Goal: Information Seeking & Learning: Check status

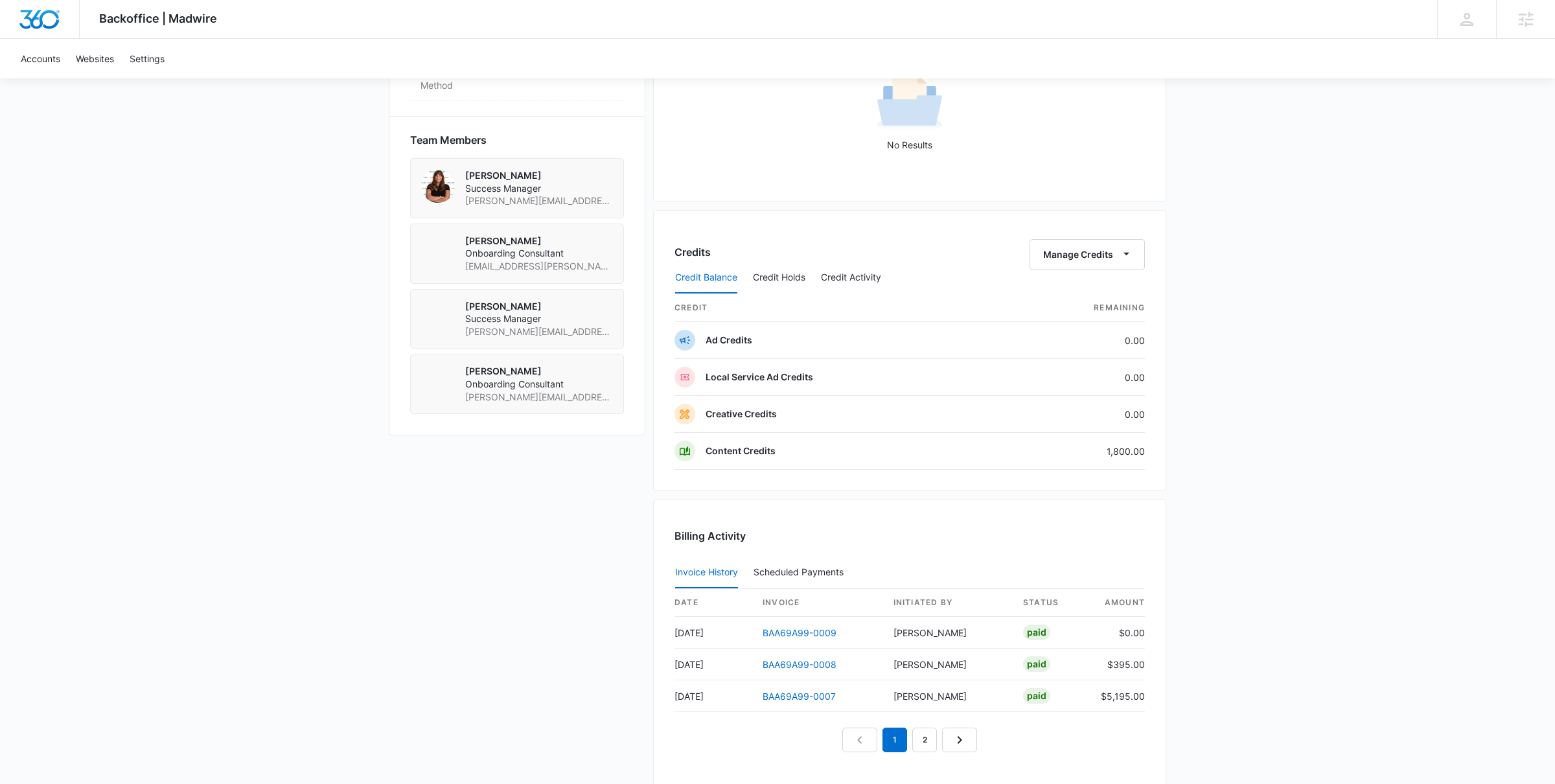
scroll to position [895, 0]
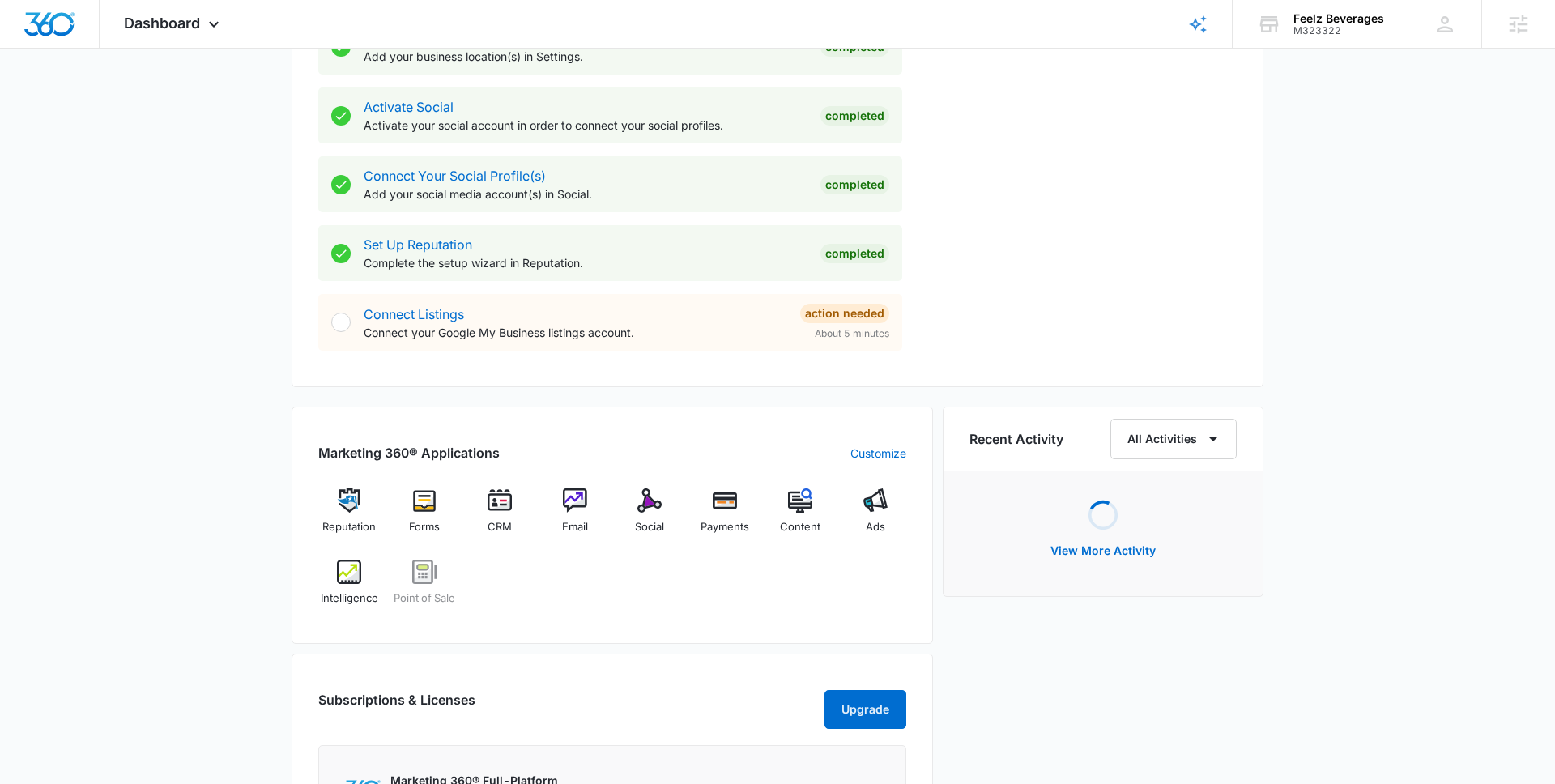
scroll to position [686, 0]
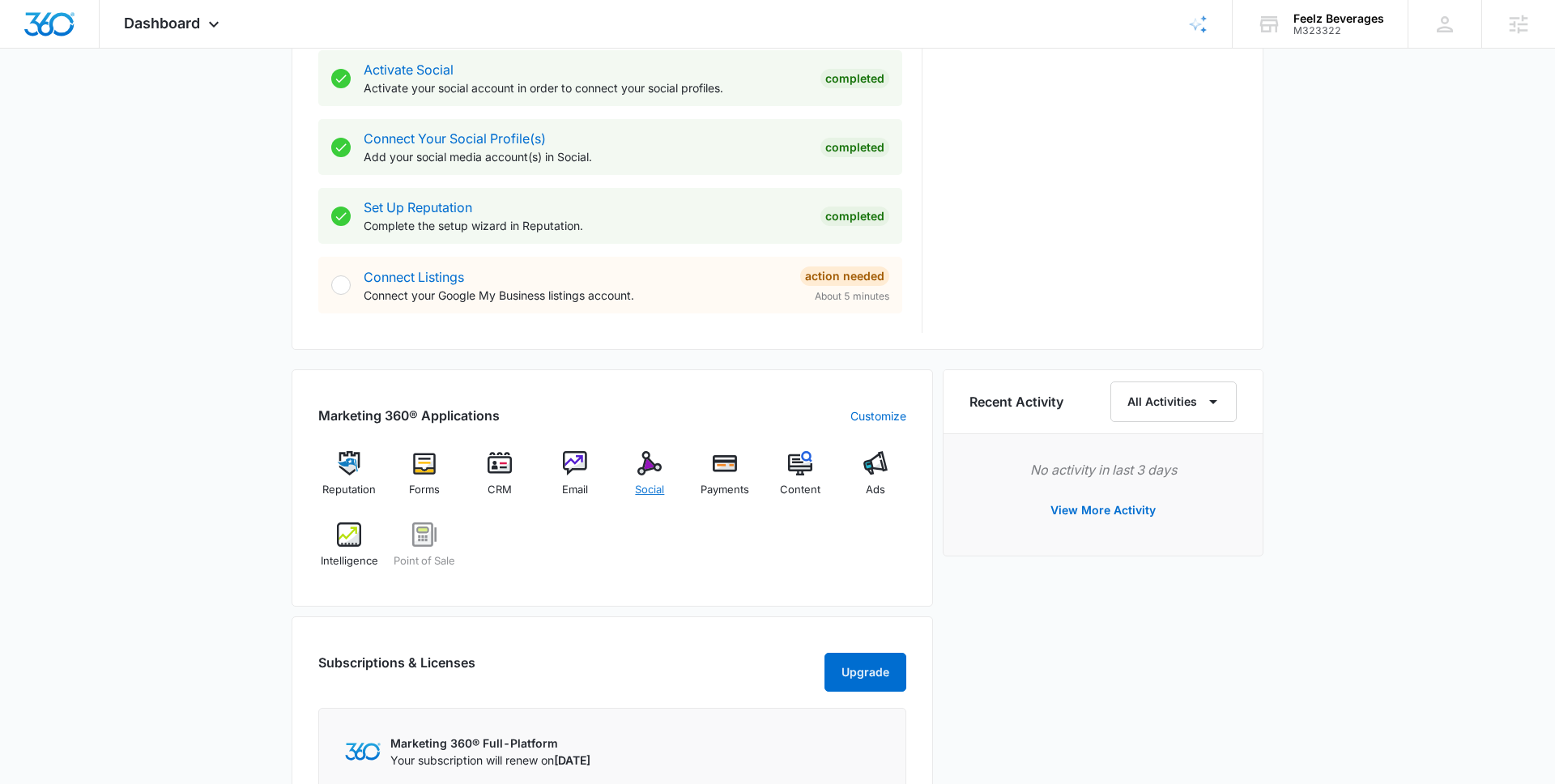
click at [649, 469] on img at bounding box center [649, 463] width 24 height 24
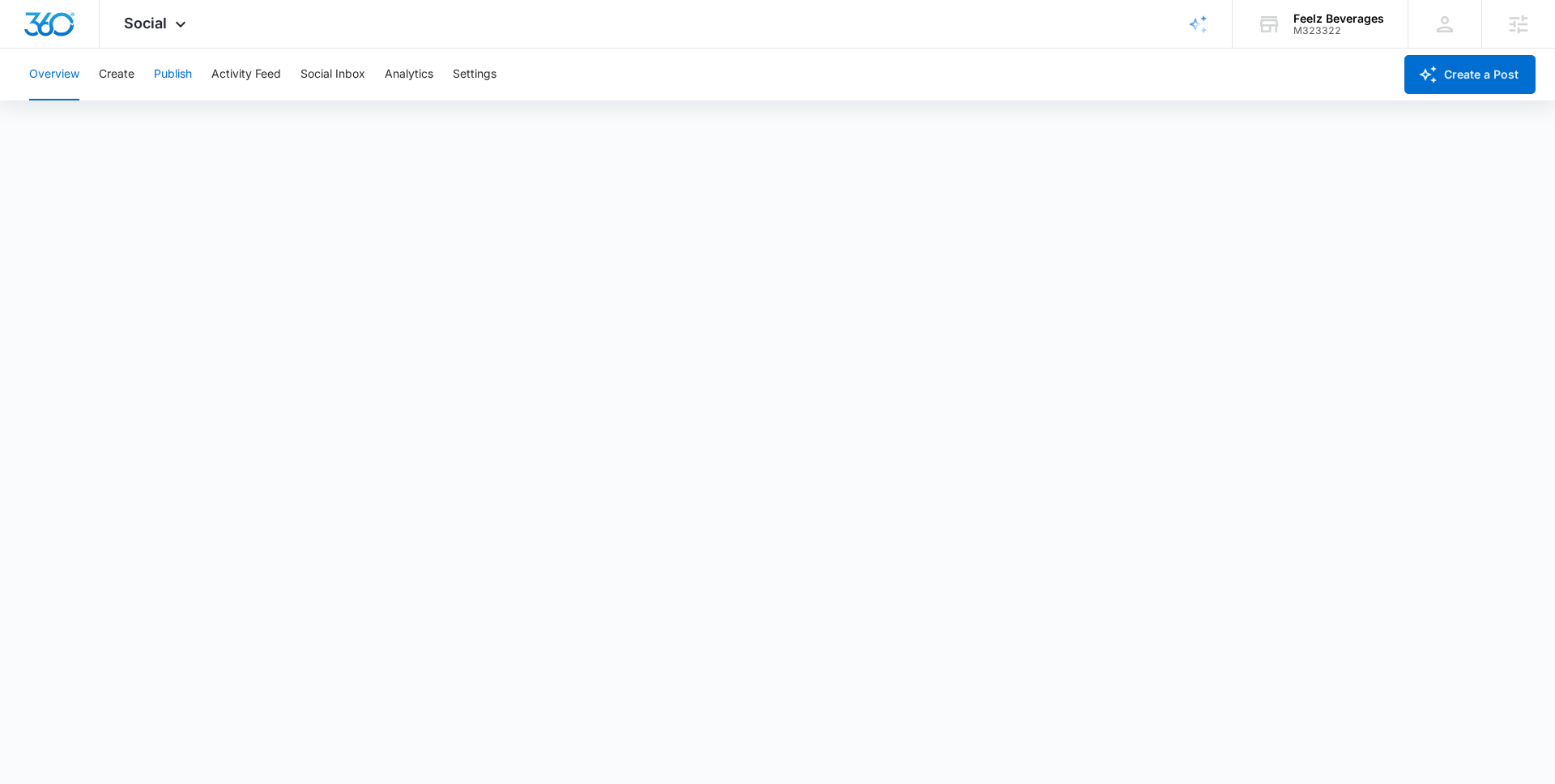
click at [158, 74] on button "Publish" at bounding box center [173, 75] width 38 height 52
click at [118, 74] on button "Create" at bounding box center [116, 75] width 35 height 52
click at [170, 131] on button "Approvals" at bounding box center [158, 124] width 54 height 45
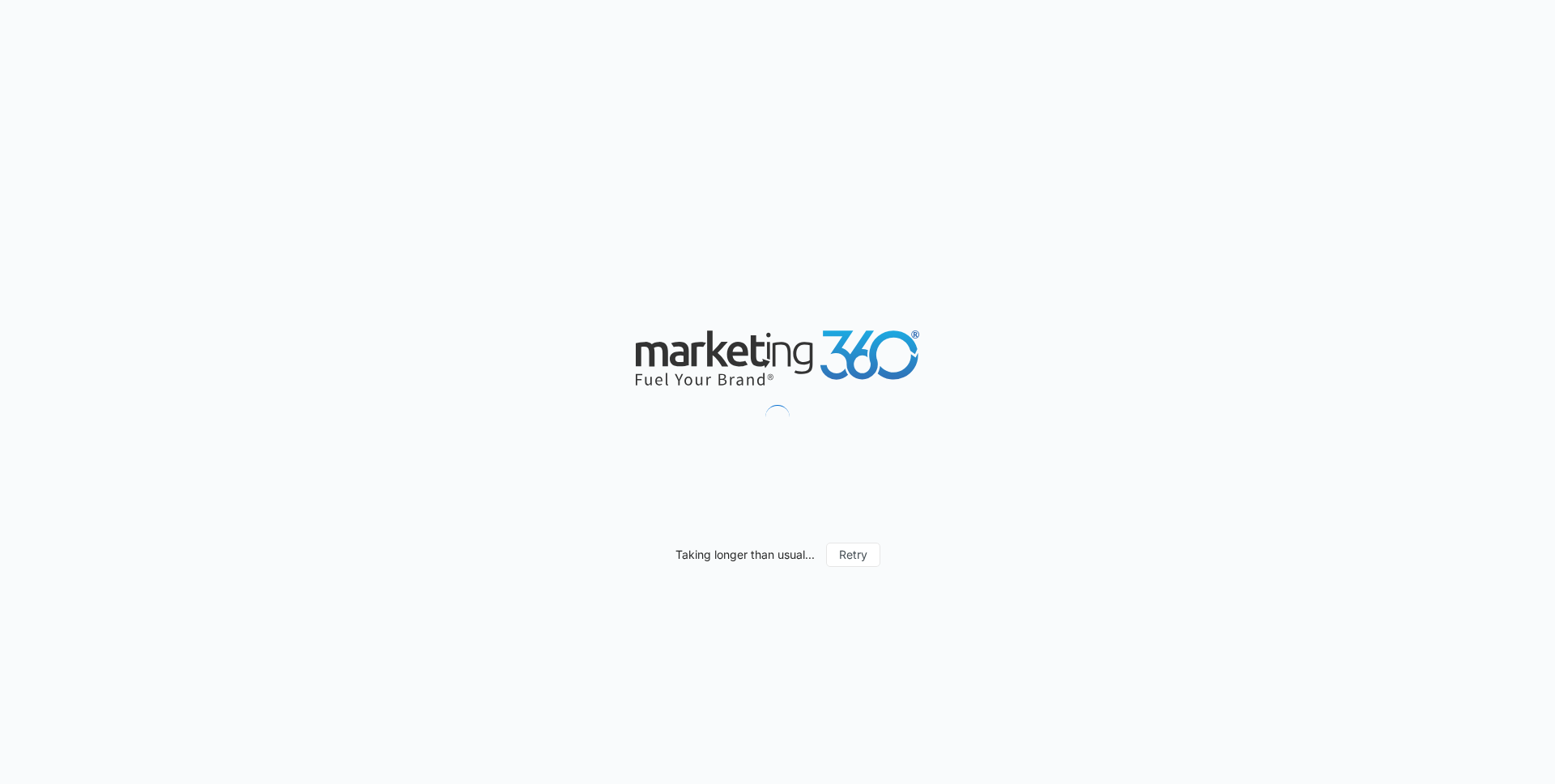
scroll to position [1504, 0]
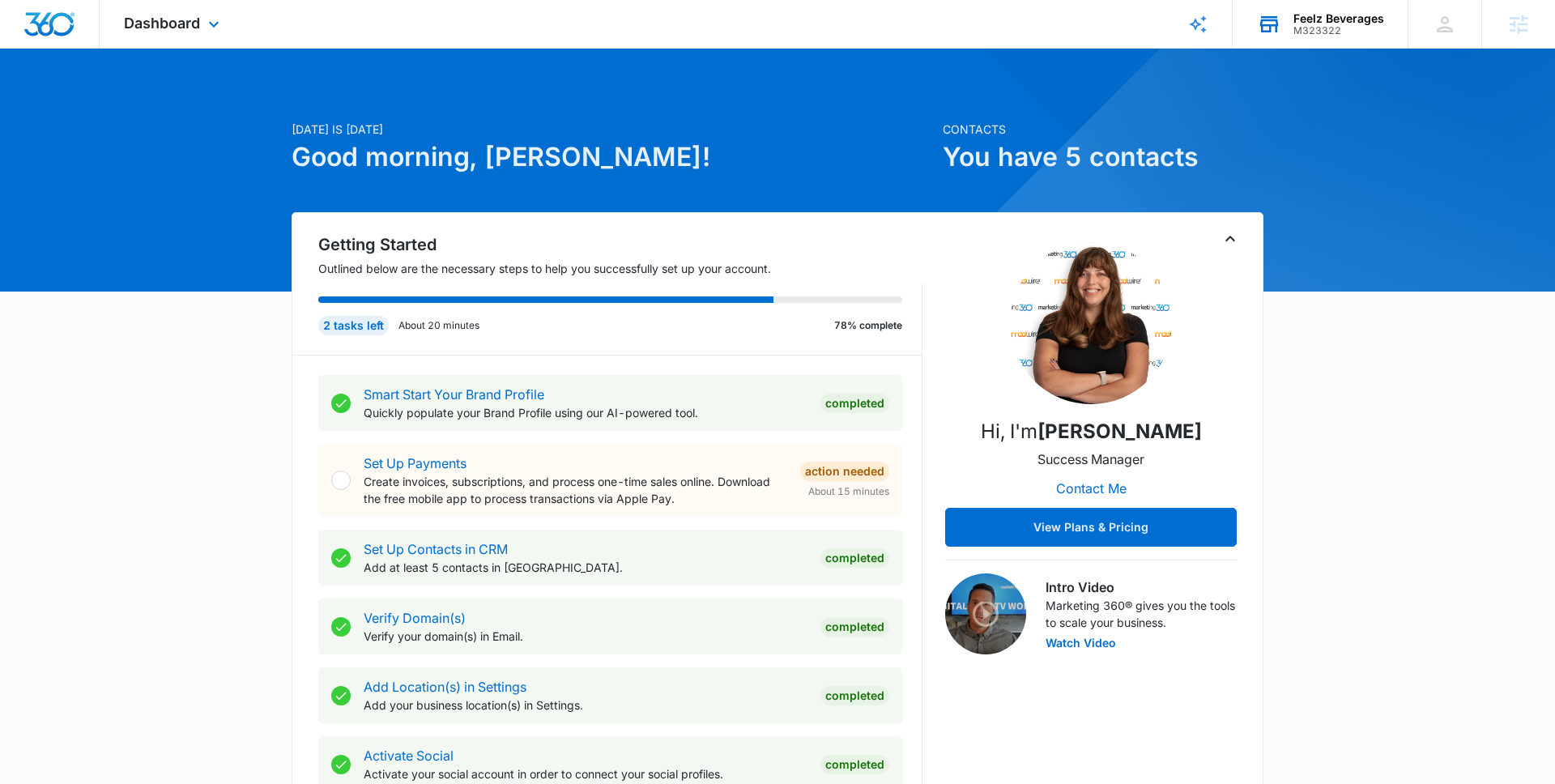
click at [1317, 26] on div "M323322" at bounding box center [1339, 30] width 91 height 11
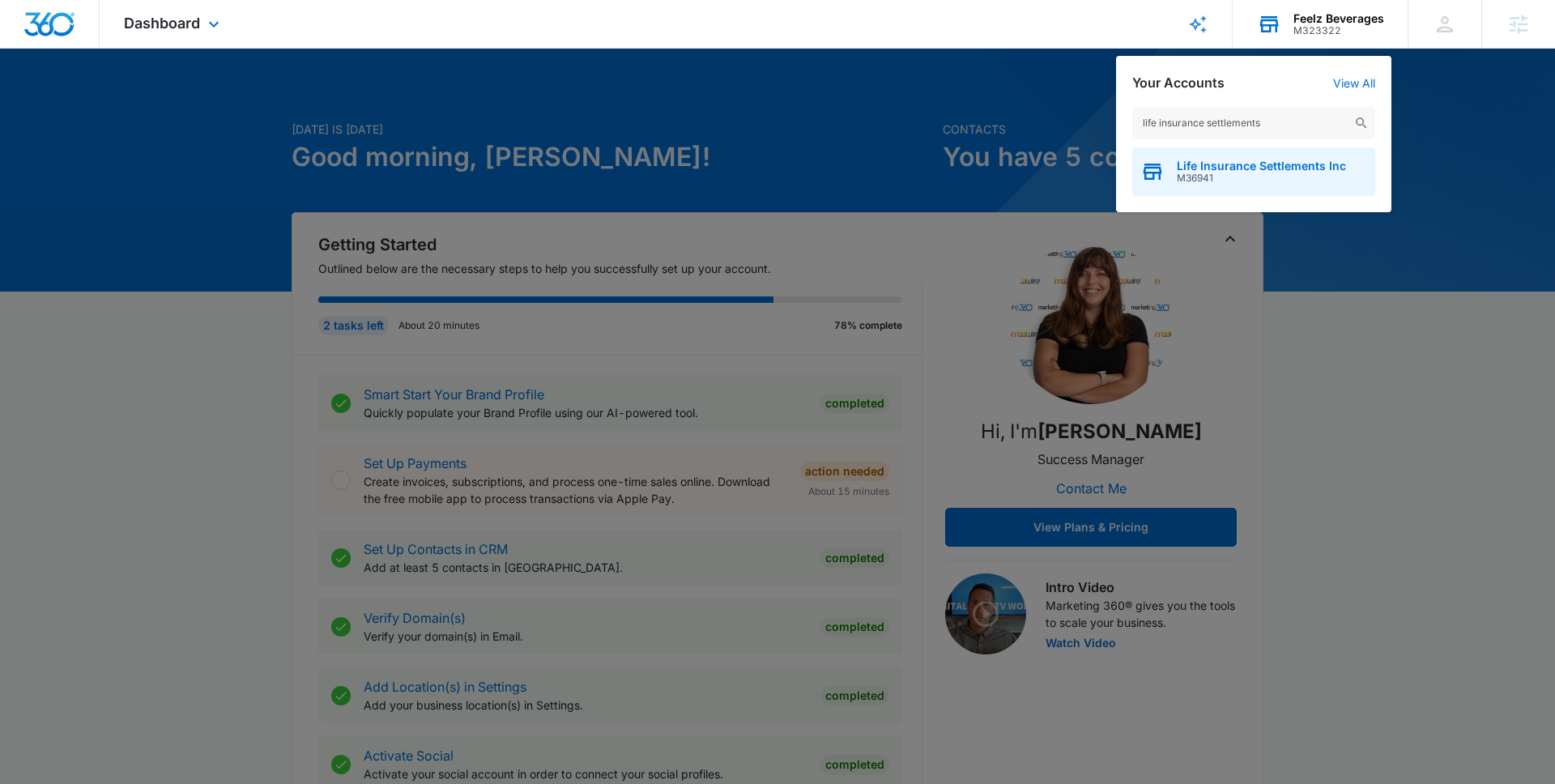
type input "life insurance settlements"
click at [1234, 173] on span "M36941" at bounding box center [1261, 178] width 169 height 11
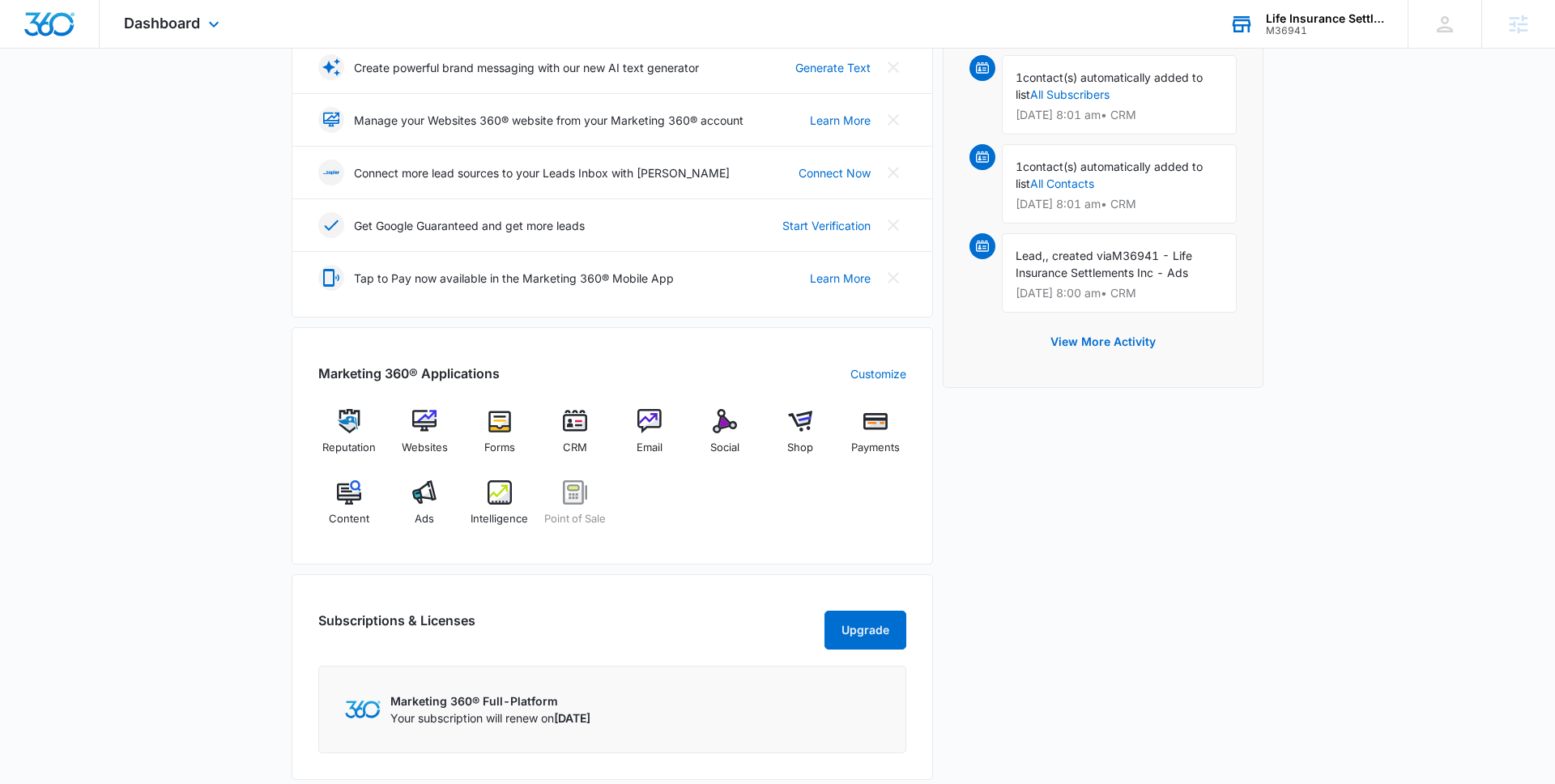
scroll to position [352, 0]
click at [438, 497] on div "Ads" at bounding box center [425, 507] width 62 height 58
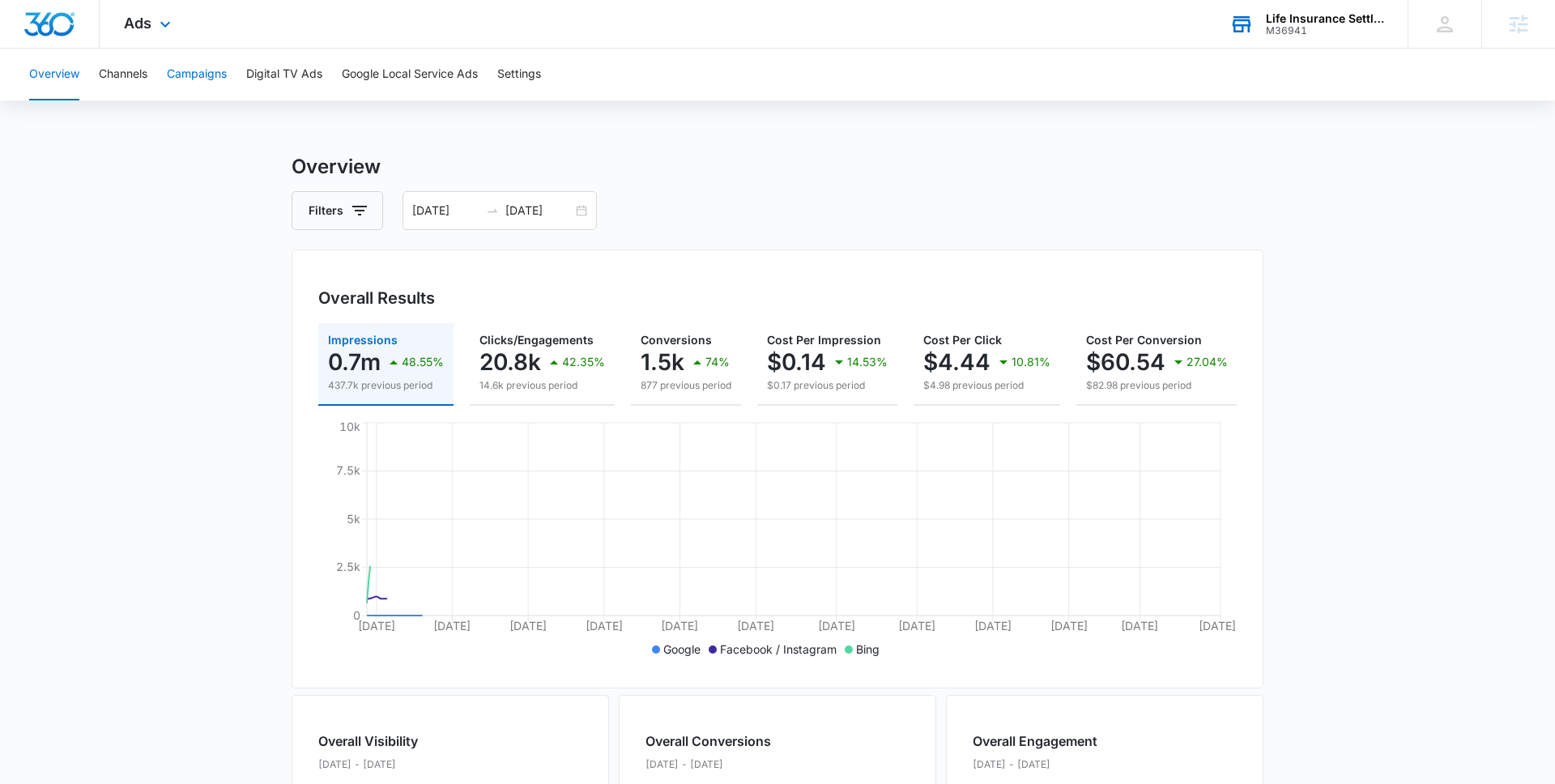
click at [187, 77] on button "Campaigns" at bounding box center [196, 75] width 60 height 52
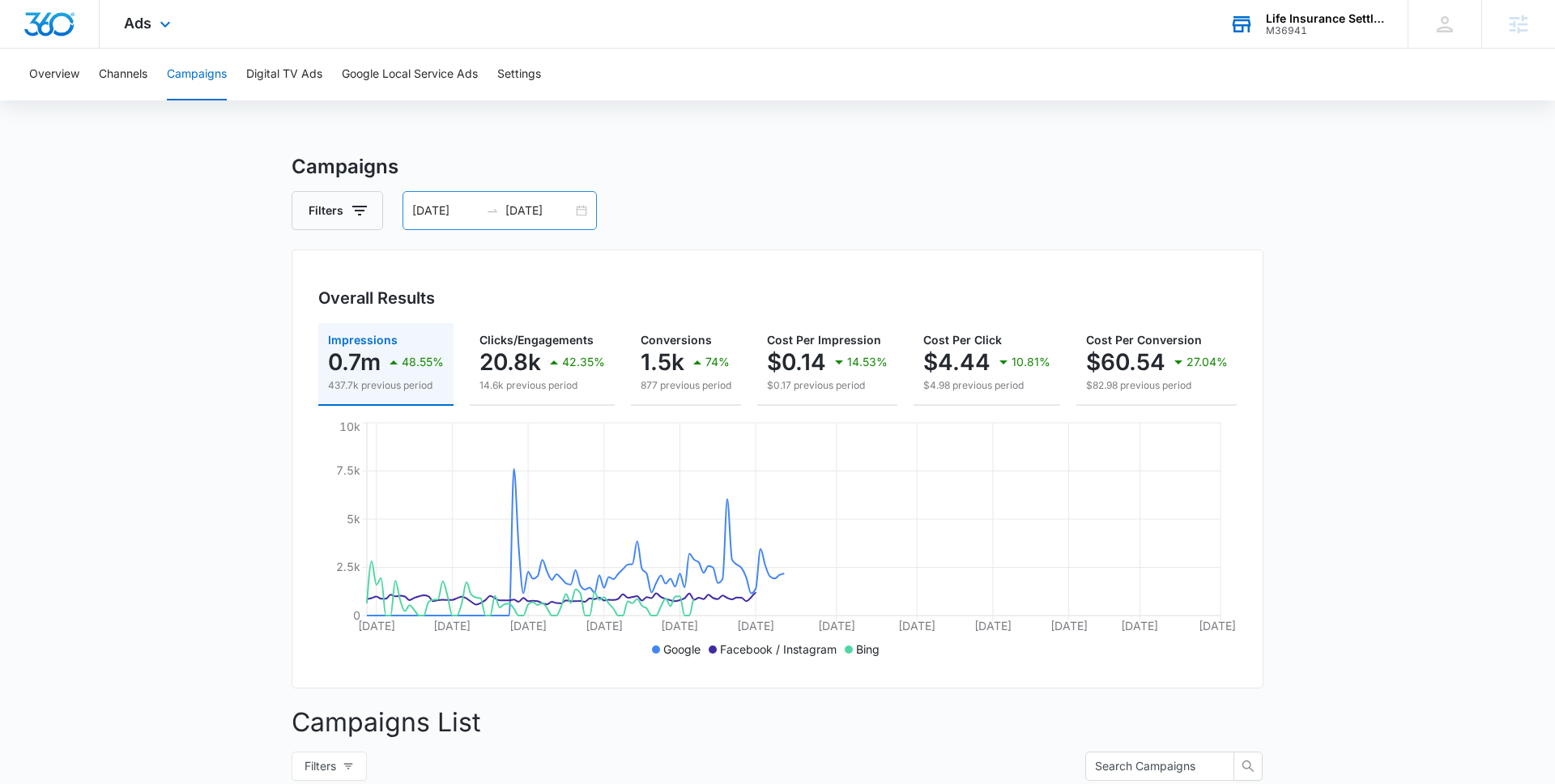
click at [571, 200] on div "[DATE] [DATE]" at bounding box center [500, 211] width 195 height 39
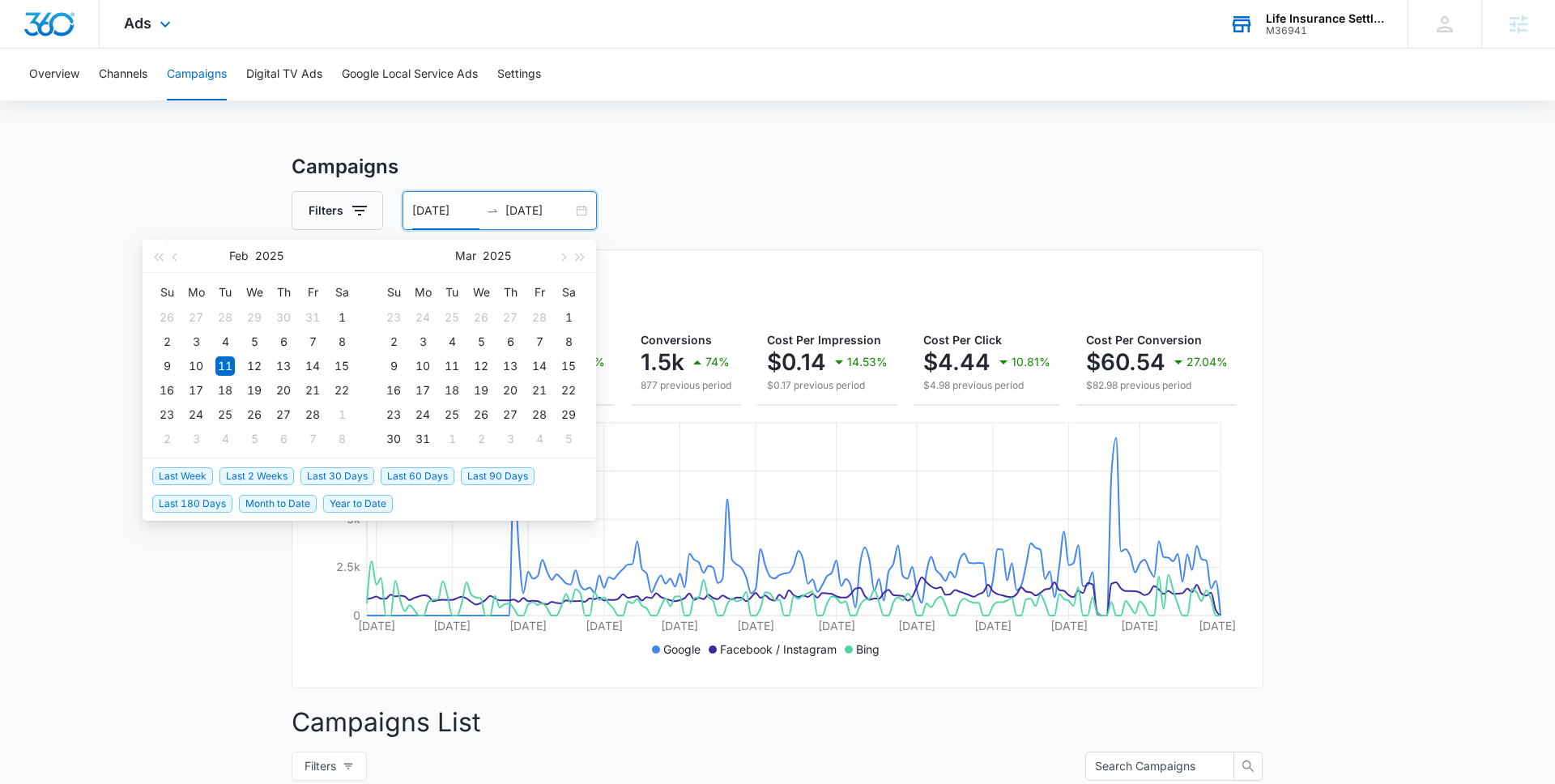
click at [331, 470] on span "Last 30 Days" at bounding box center [338, 476] width 74 height 18
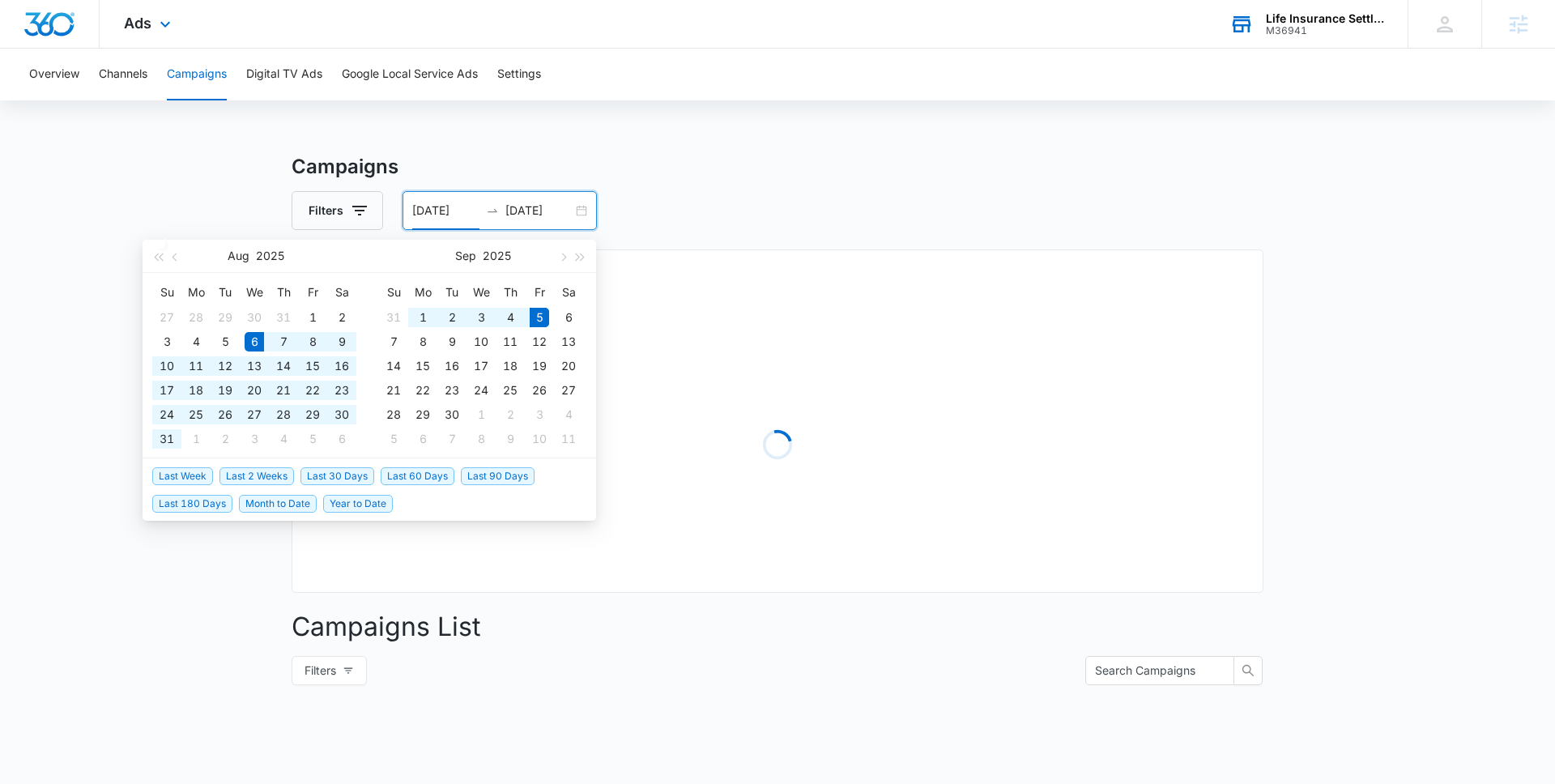
type input "[DATE]"
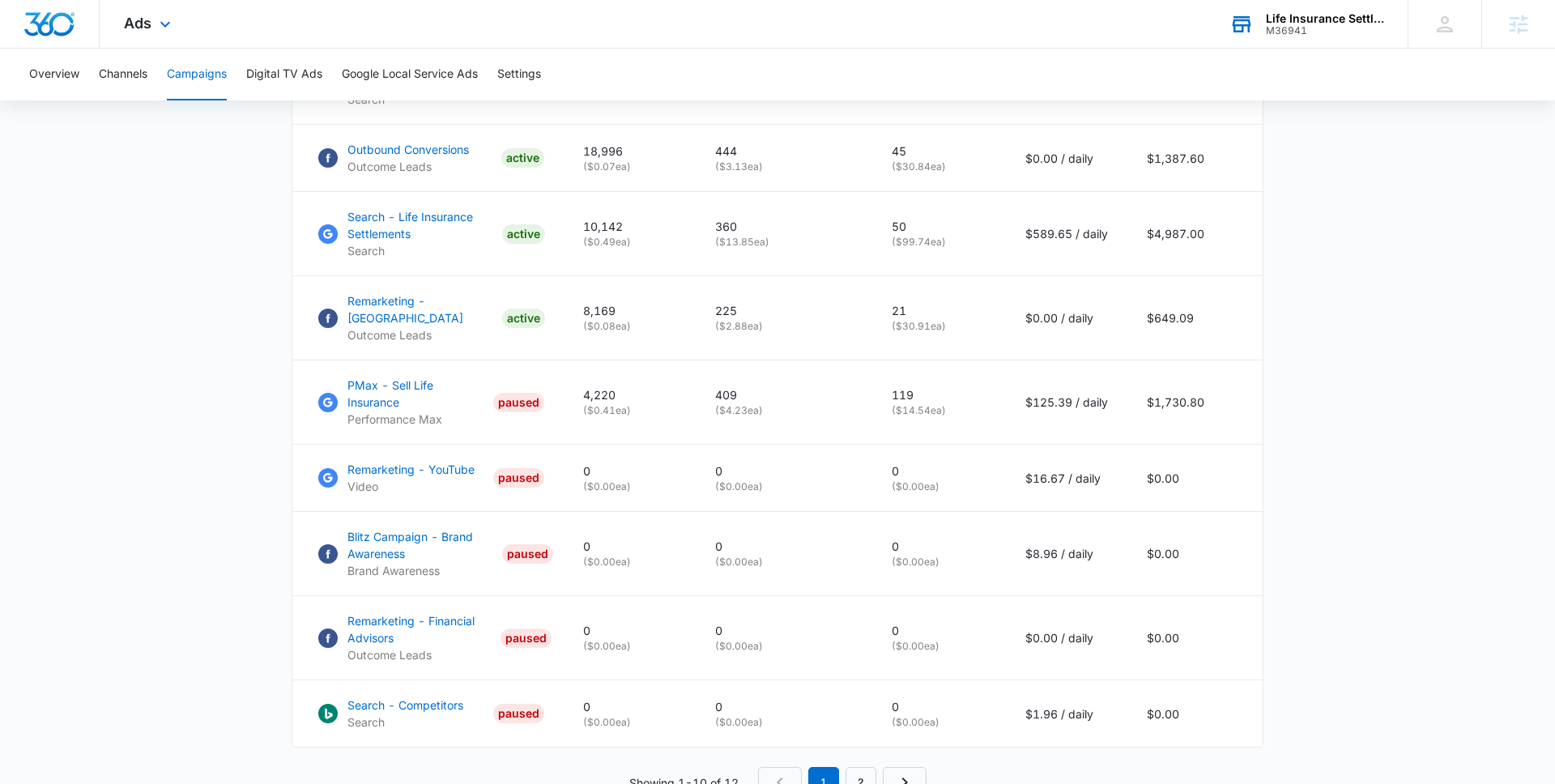
scroll to position [936, 0]
drag, startPoint x: 949, startPoint y: 382, endPoint x: 888, endPoint y: 382, distance: 61.0
type textarea "119"
click at [888, 382] on td "119 ( $14.54 ea)" at bounding box center [939, 400] width 134 height 84
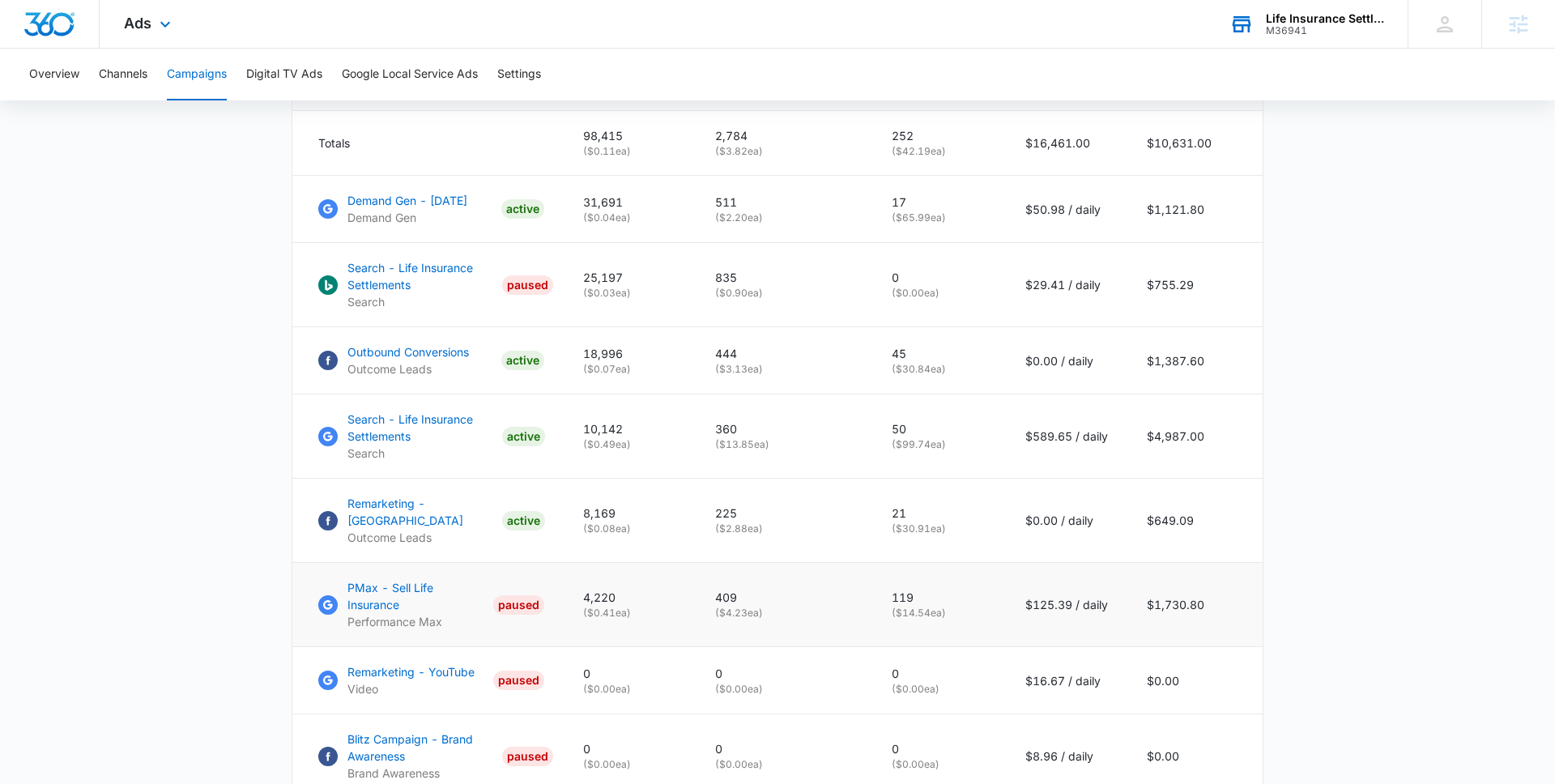
scroll to position [720, 0]
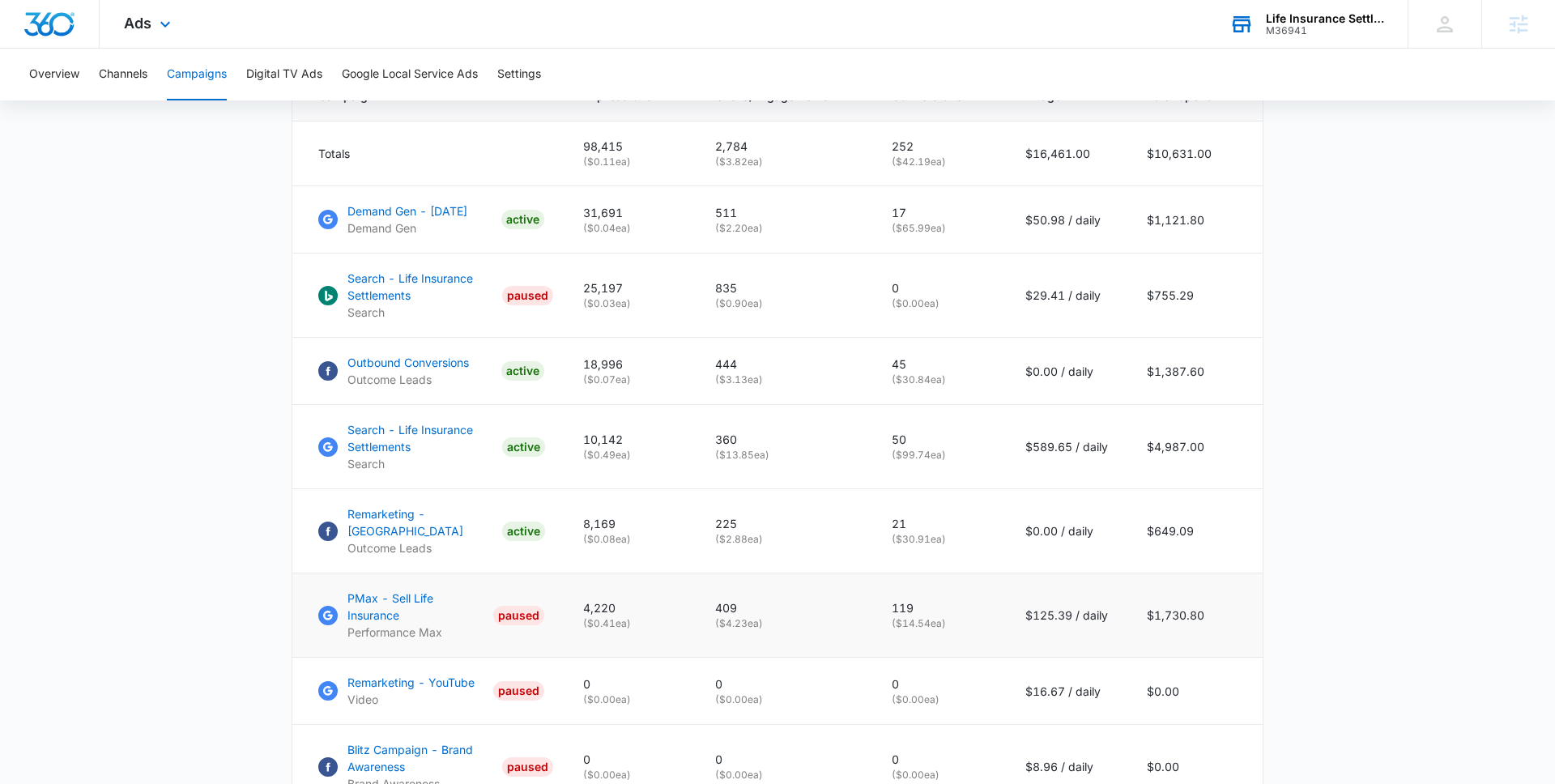
drag, startPoint x: 952, startPoint y: 621, endPoint x: 876, endPoint y: 616, distance: 76.2
click at [876, 618] on td "119 ( $14.54 ea)" at bounding box center [939, 616] width 134 height 84
click at [932, 616] on p "( $14.54 ea)" at bounding box center [939, 623] width 95 height 14
click at [979, 616] on p "( $14.54 ea)" at bounding box center [939, 623] width 95 height 14
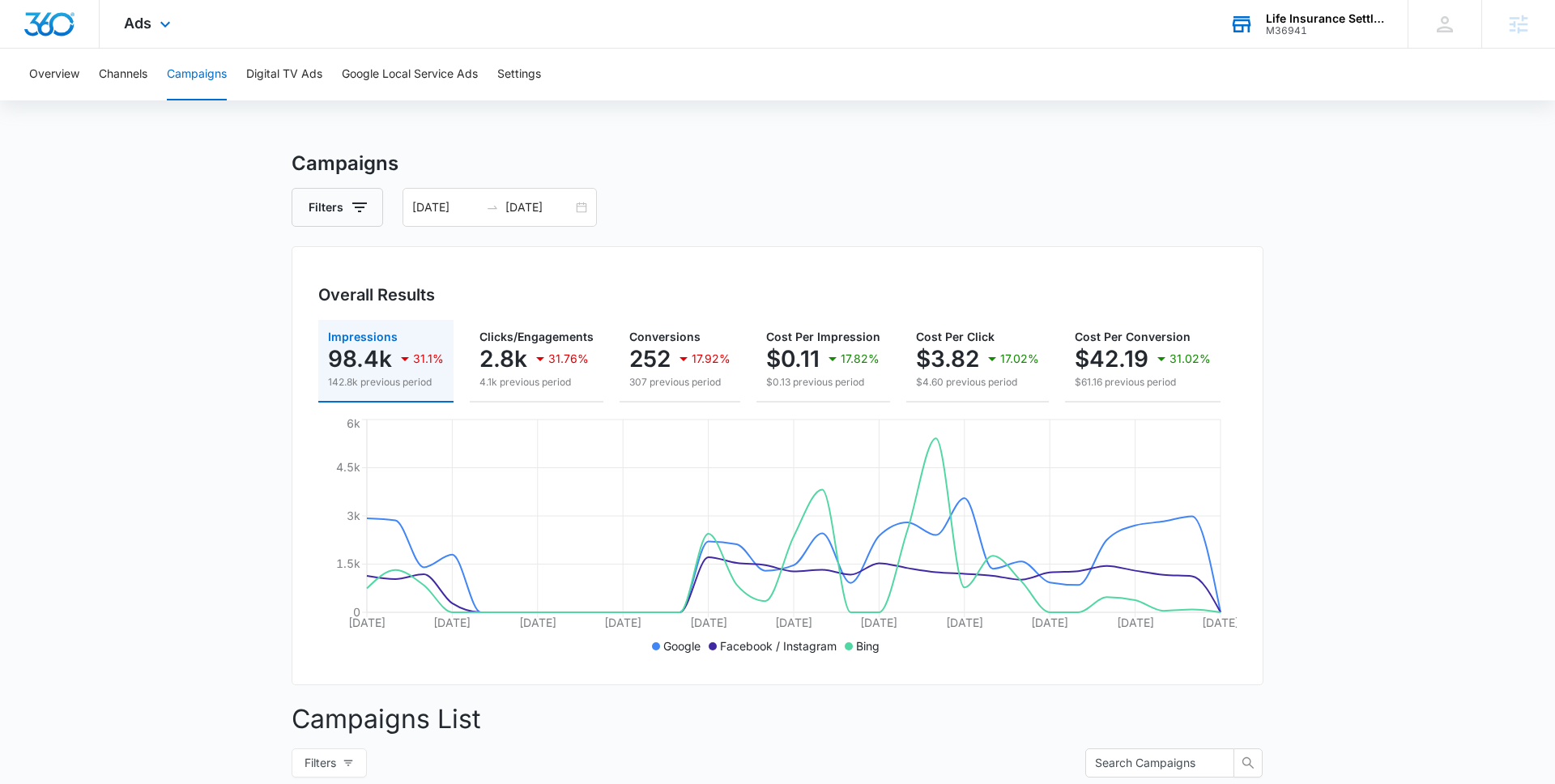
scroll to position [0, 0]
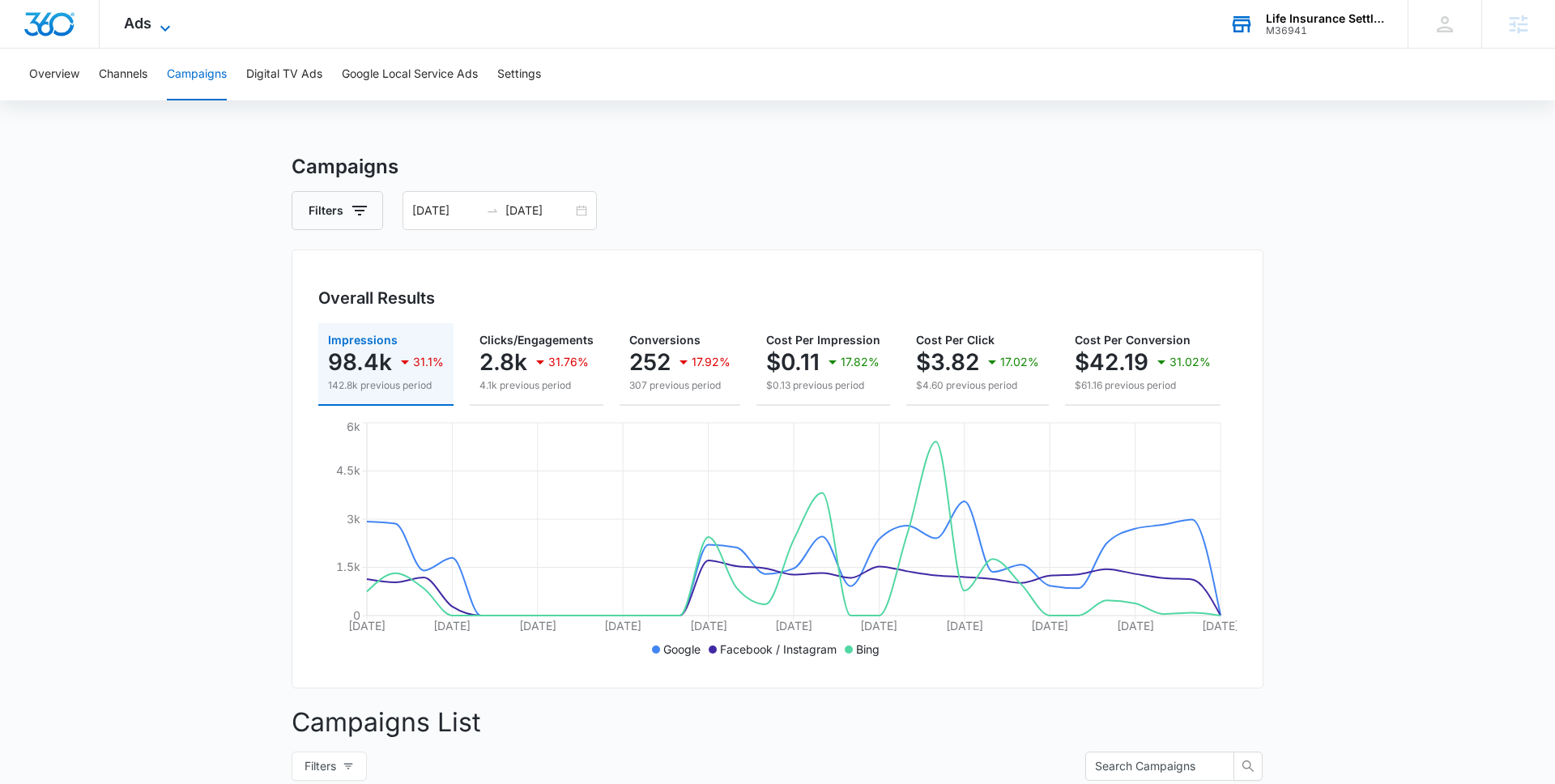
click at [124, 18] on span "Ads" at bounding box center [137, 23] width 28 height 17
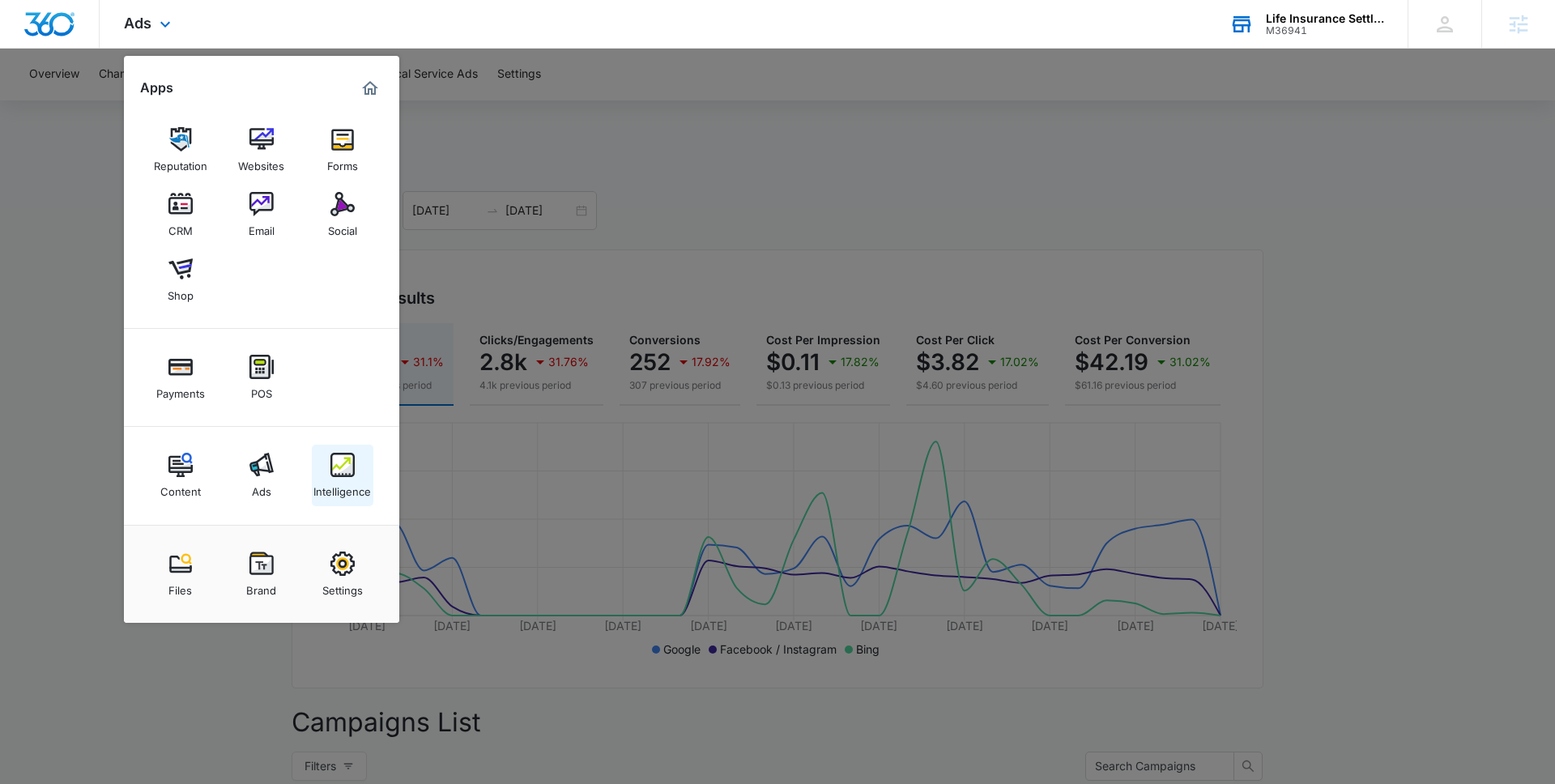
click at [353, 475] on img at bounding box center [342, 465] width 24 height 24
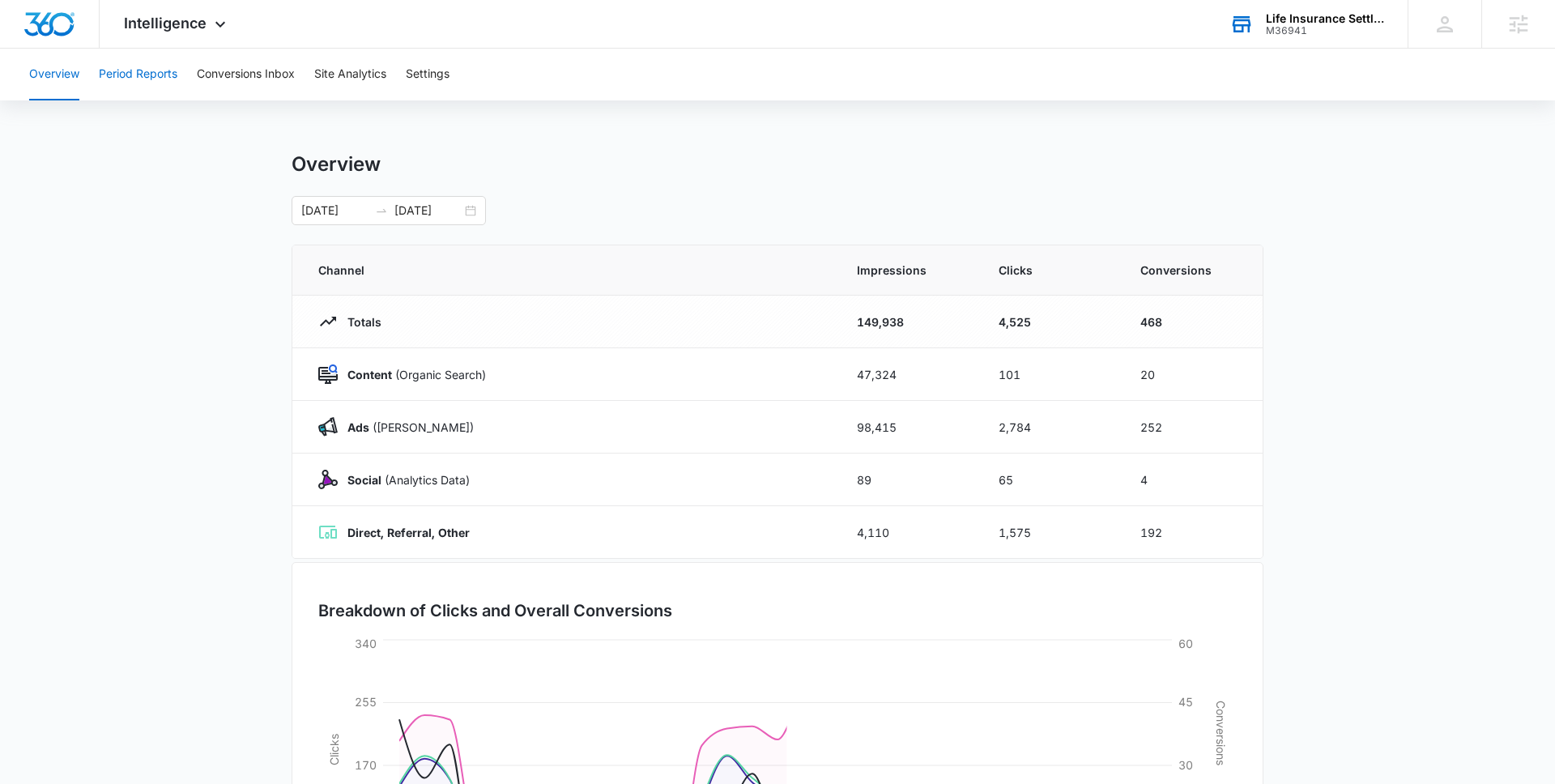
click at [142, 87] on button "Period Reports" at bounding box center [137, 75] width 78 height 52
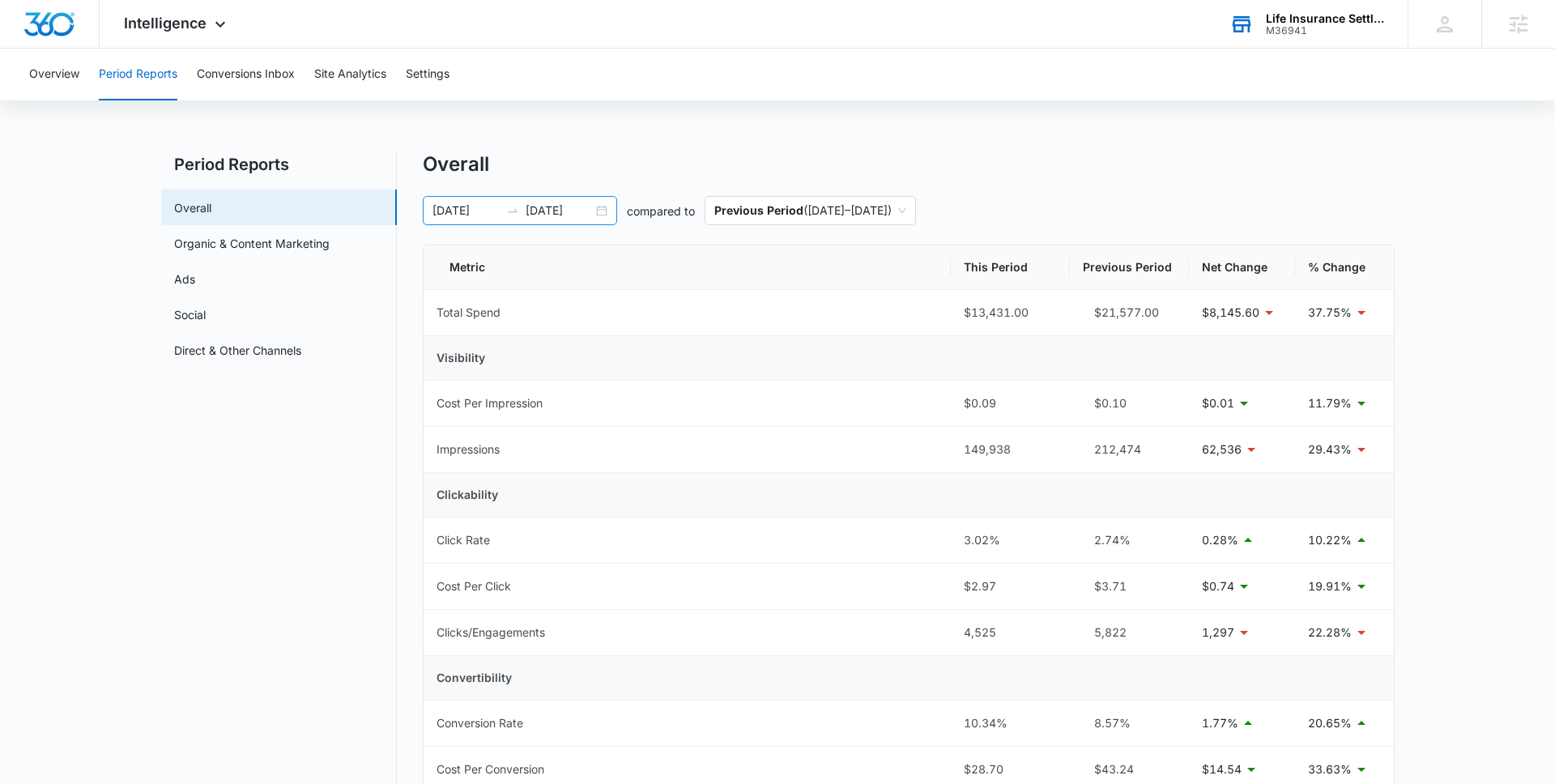
click at [590, 212] on input "[DATE]" at bounding box center [559, 210] width 67 height 18
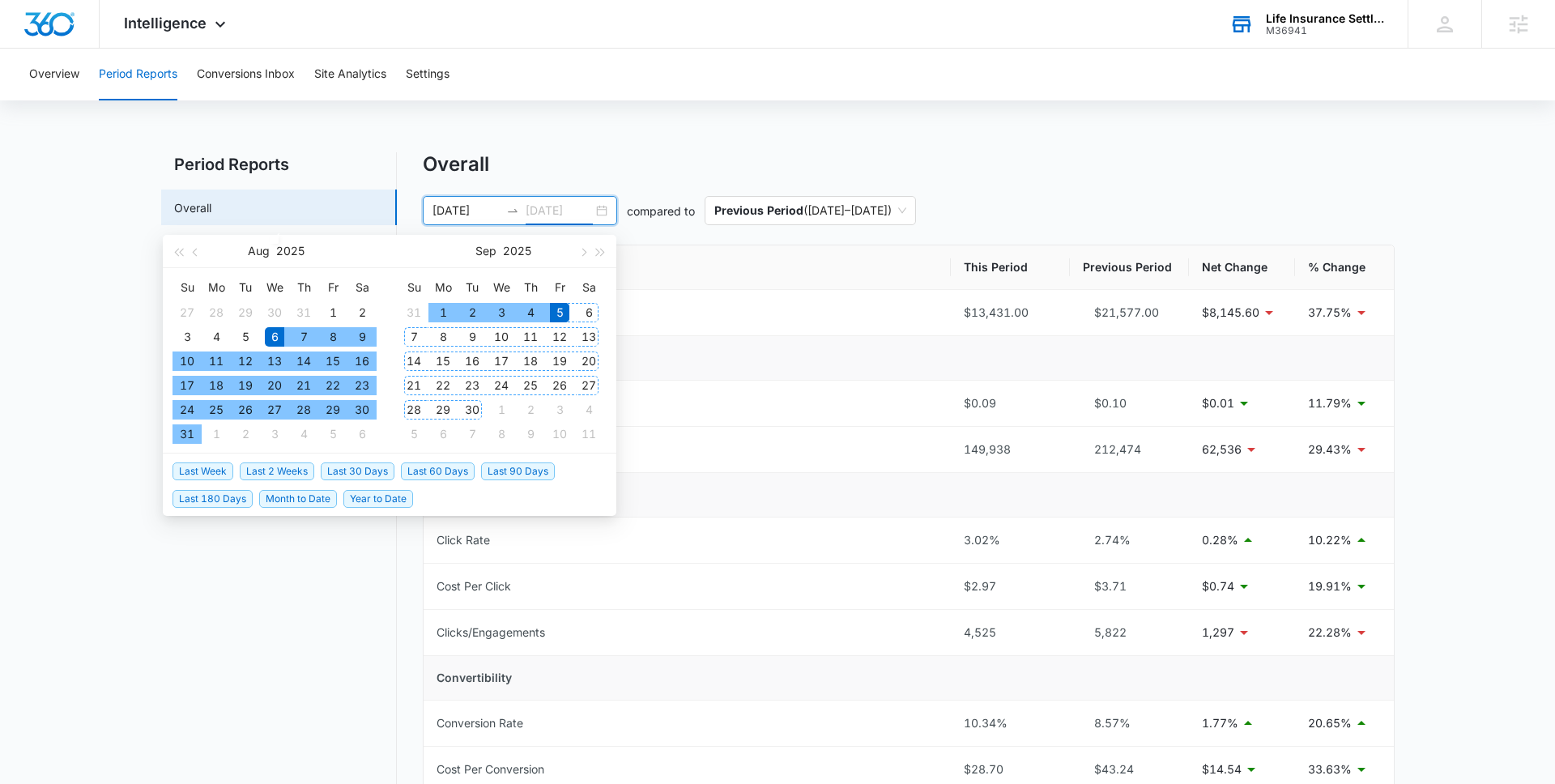
type input "[DATE]"
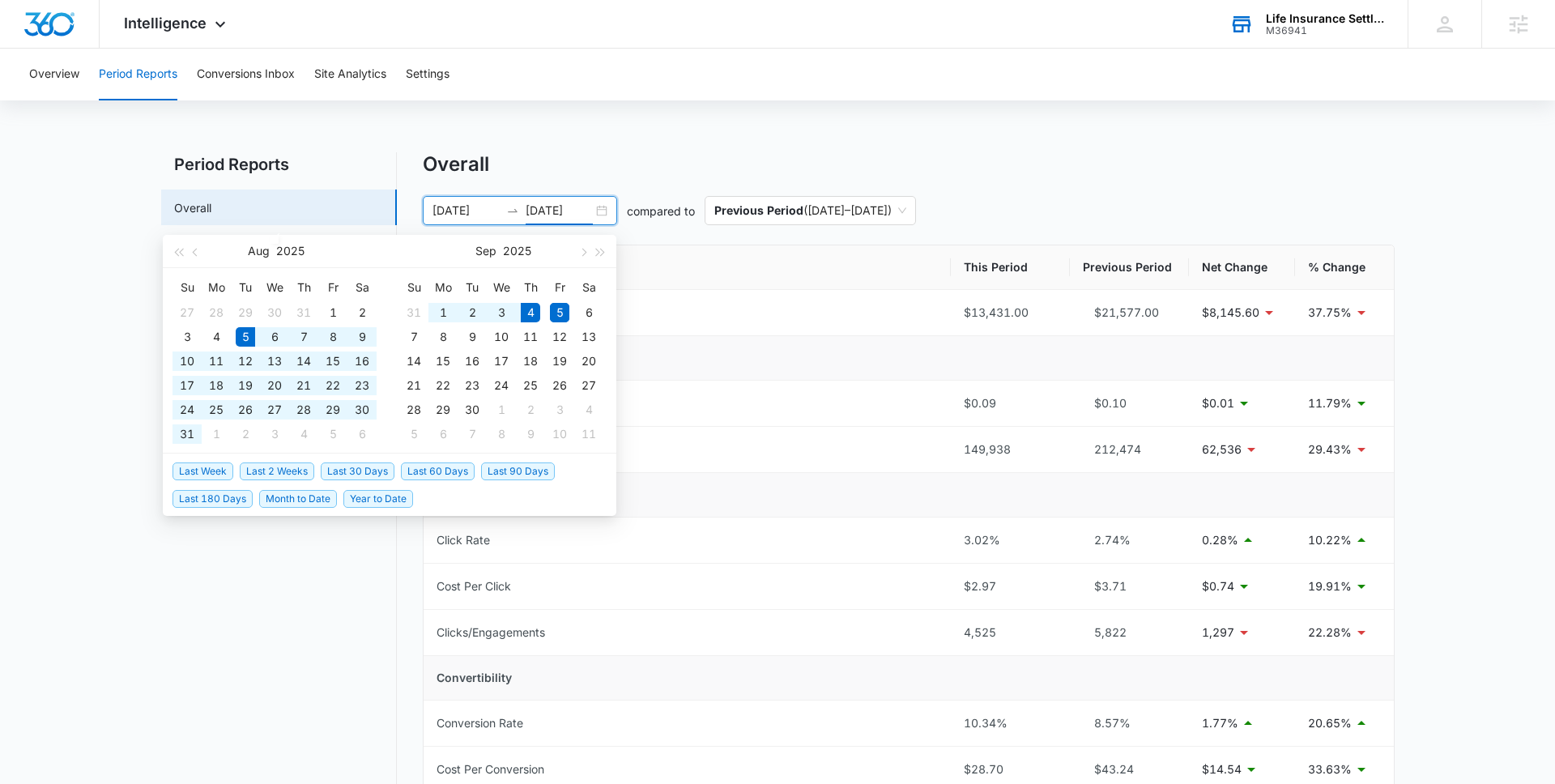
click at [383, 473] on span "Last 30 Days" at bounding box center [358, 471] width 74 height 18
type input "[DATE]"
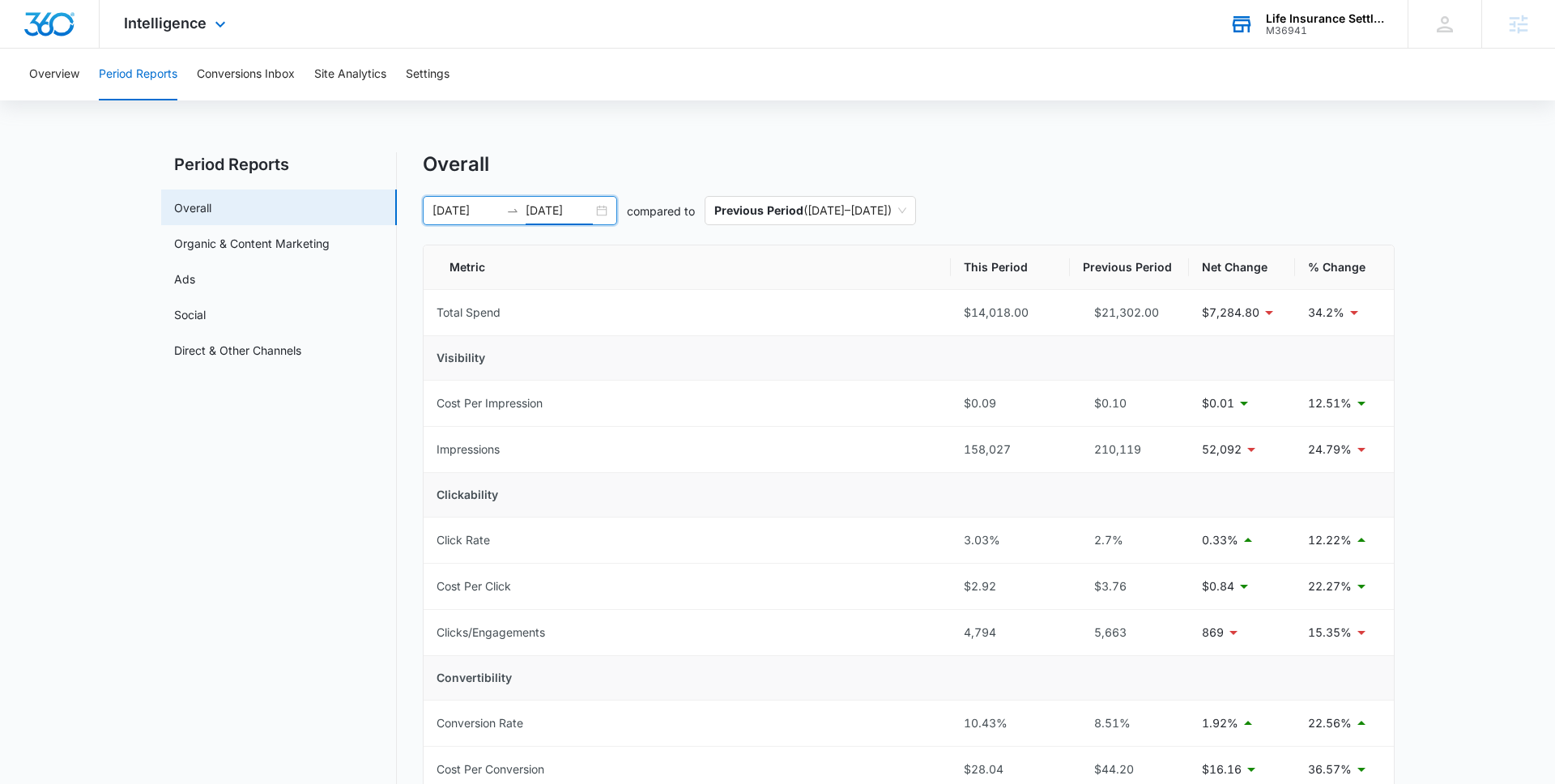
scroll to position [1489, 0]
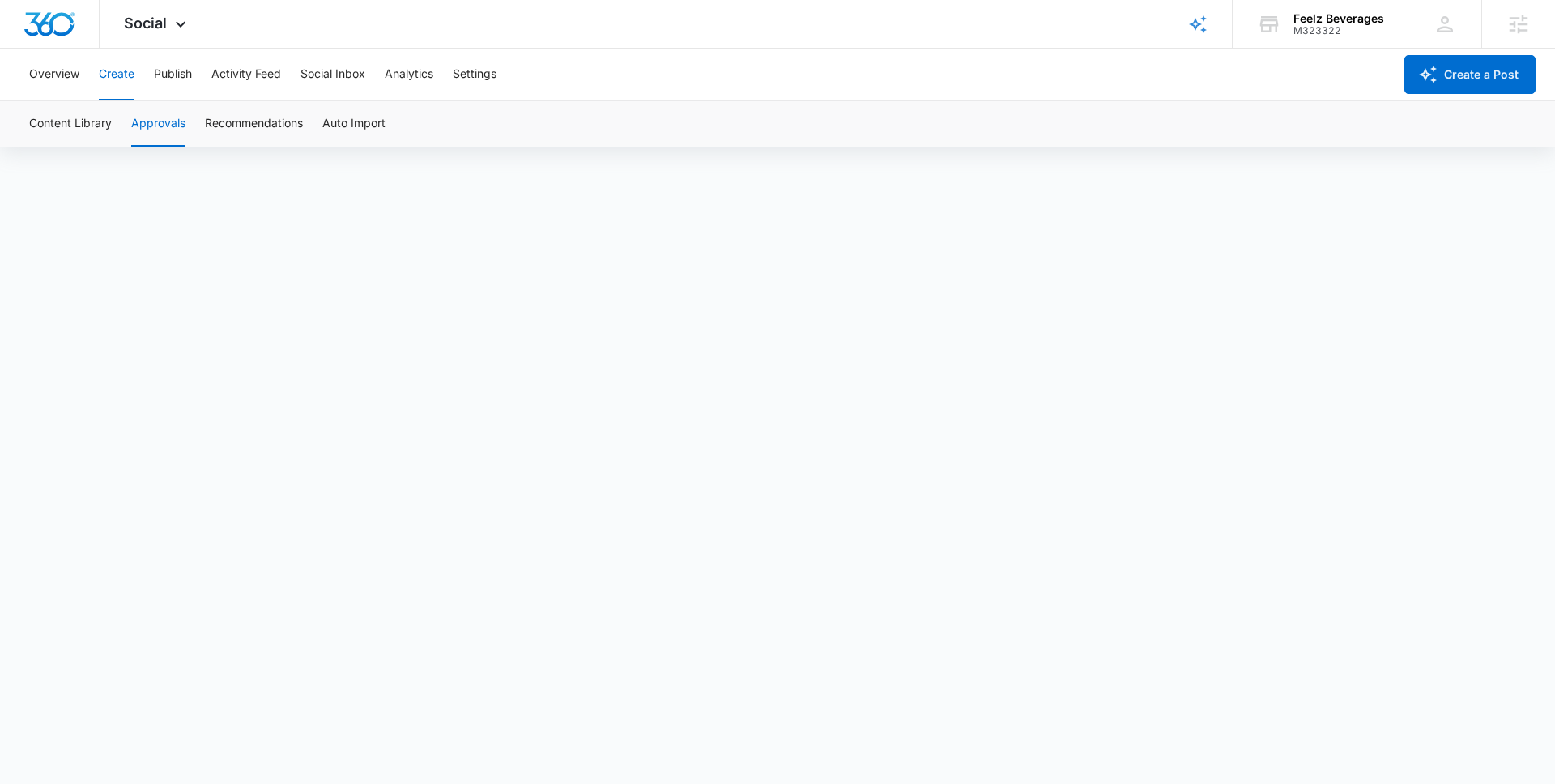
scroll to position [1489, 0]
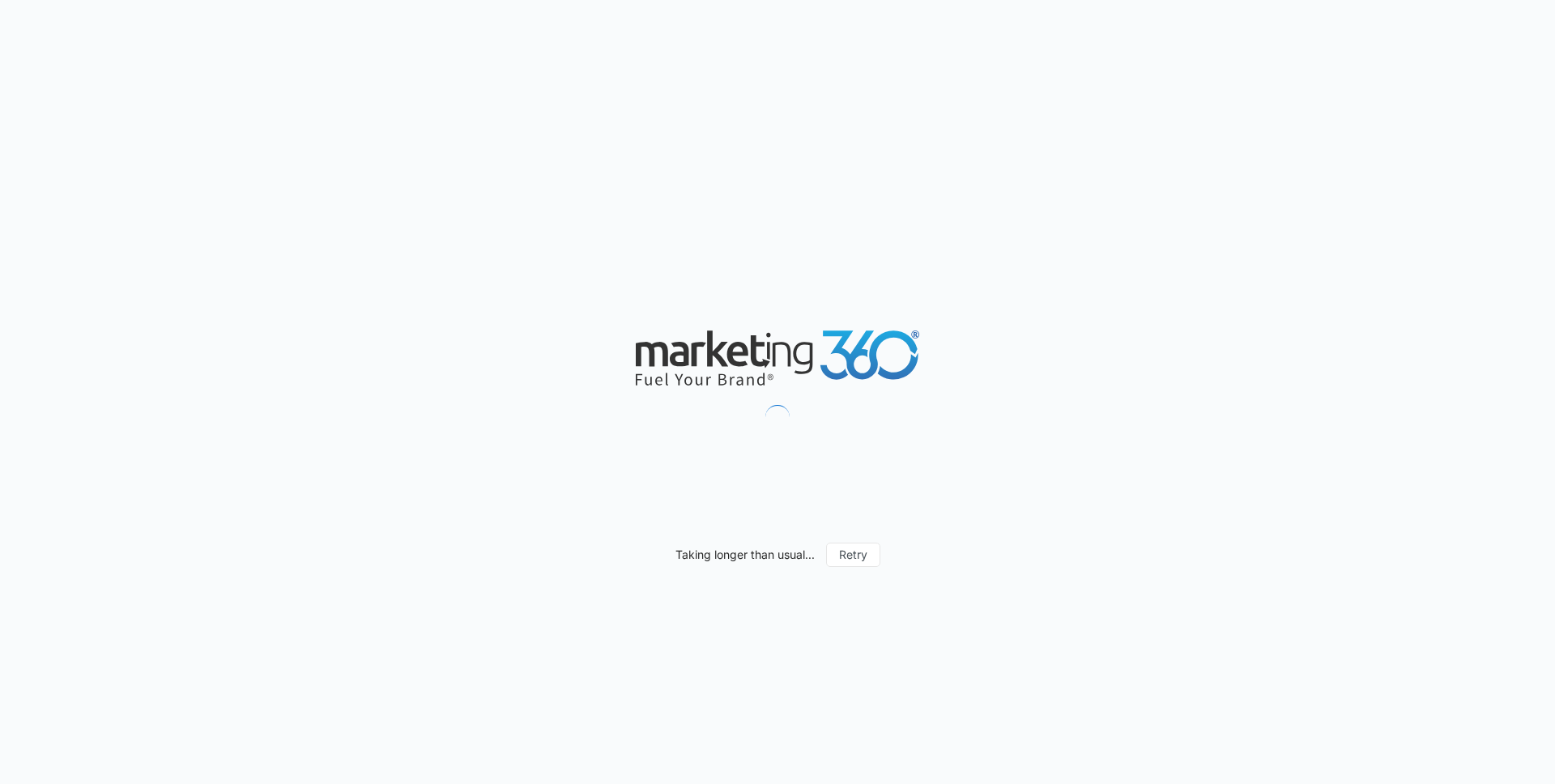
scroll to position [1504, 0]
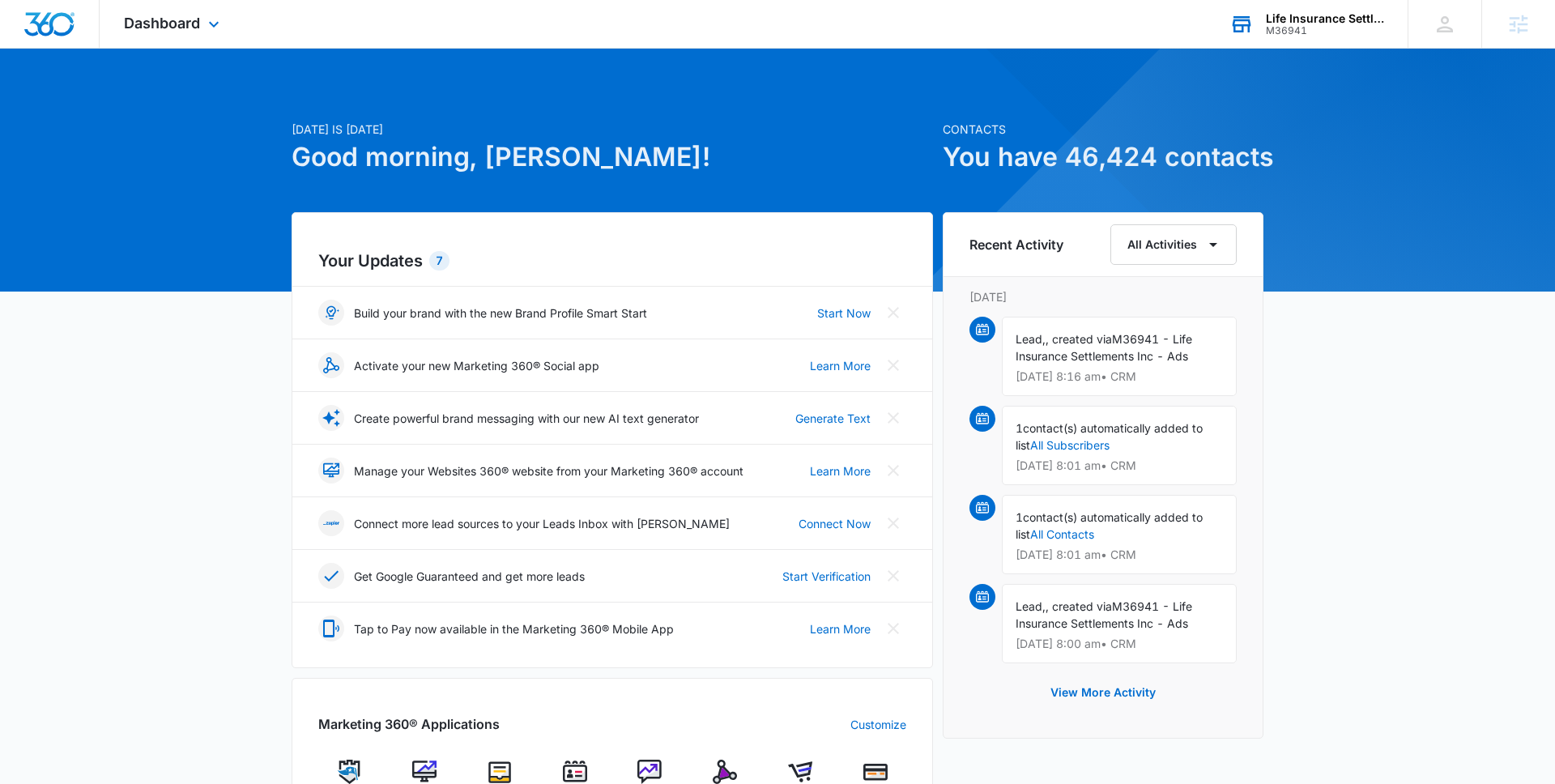
click at [1267, 31] on div "M36941" at bounding box center [1325, 30] width 118 height 11
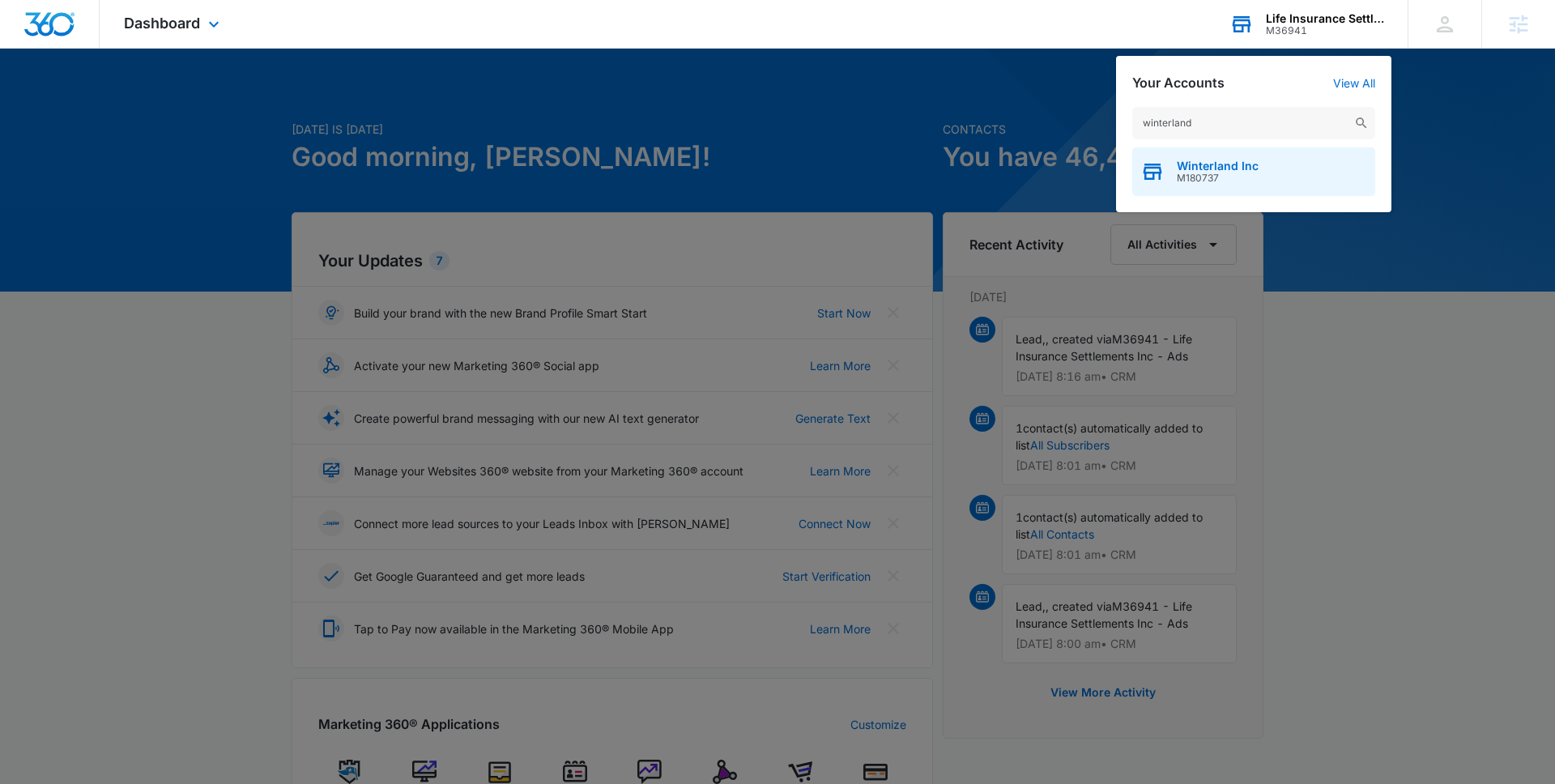
type input "winterland"
click at [1209, 180] on span "M180737" at bounding box center [1217, 178] width 82 height 11
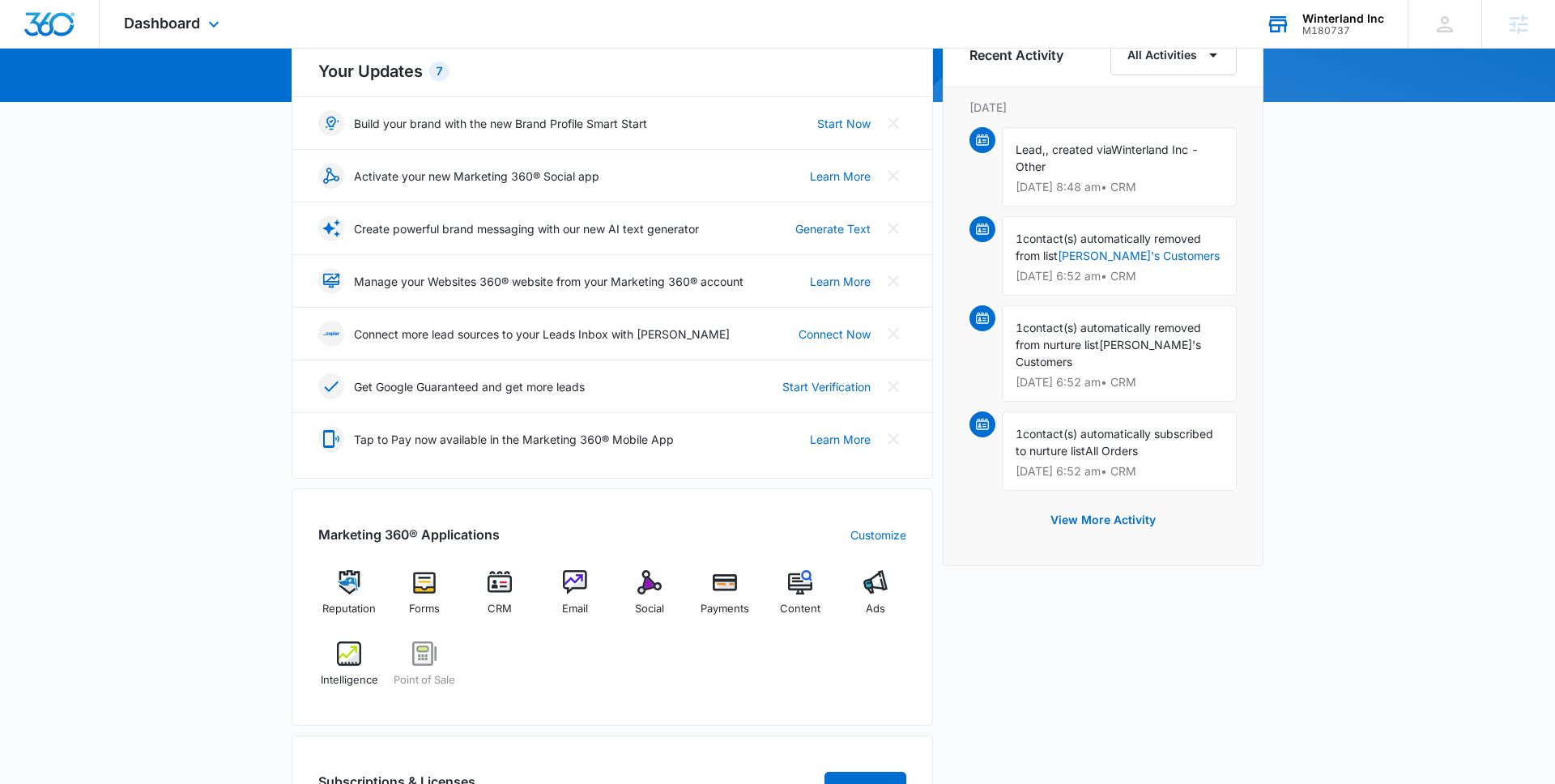
scroll to position [192, 0]
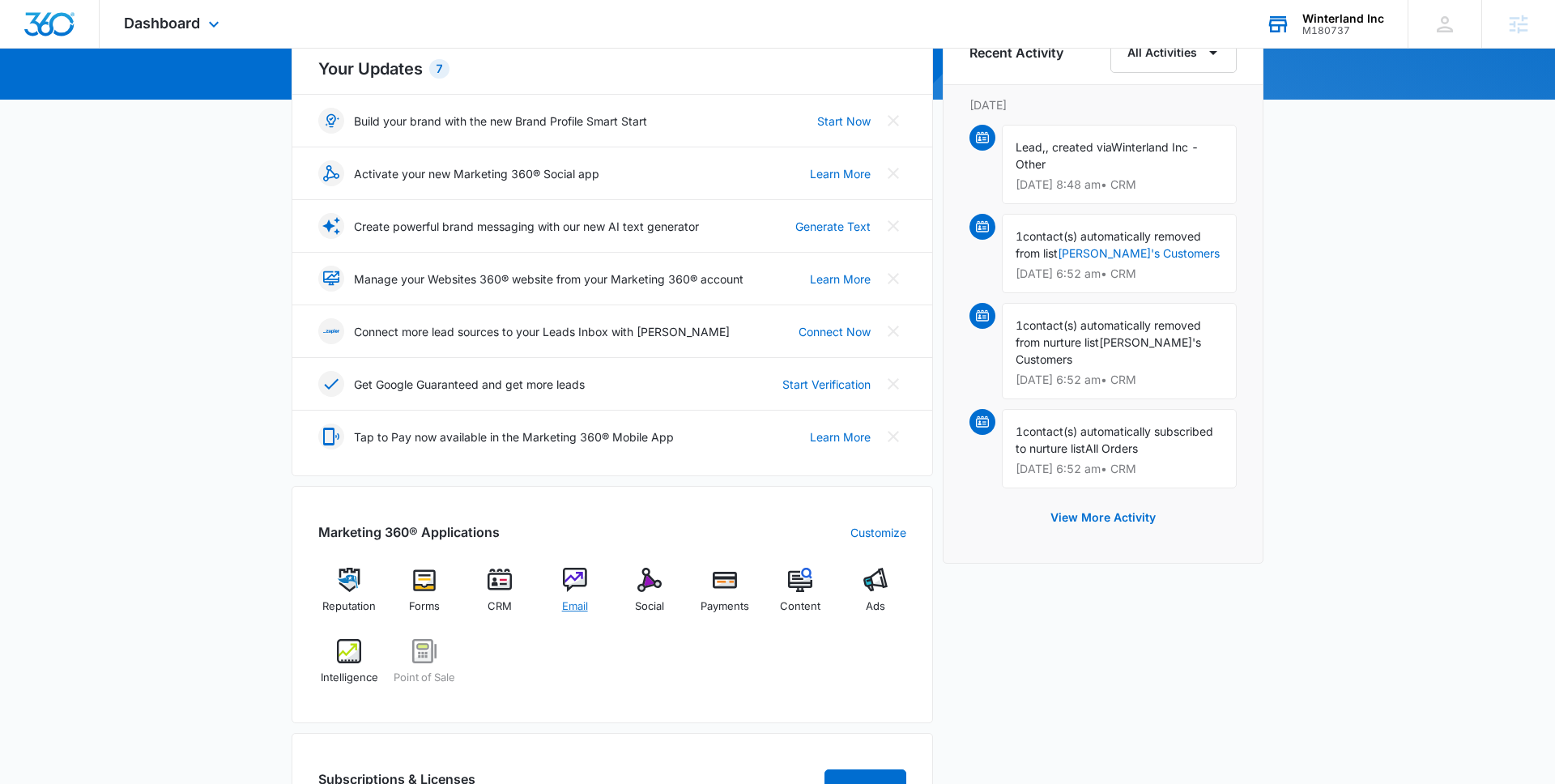
click at [563, 591] on img at bounding box center [574, 579] width 24 height 24
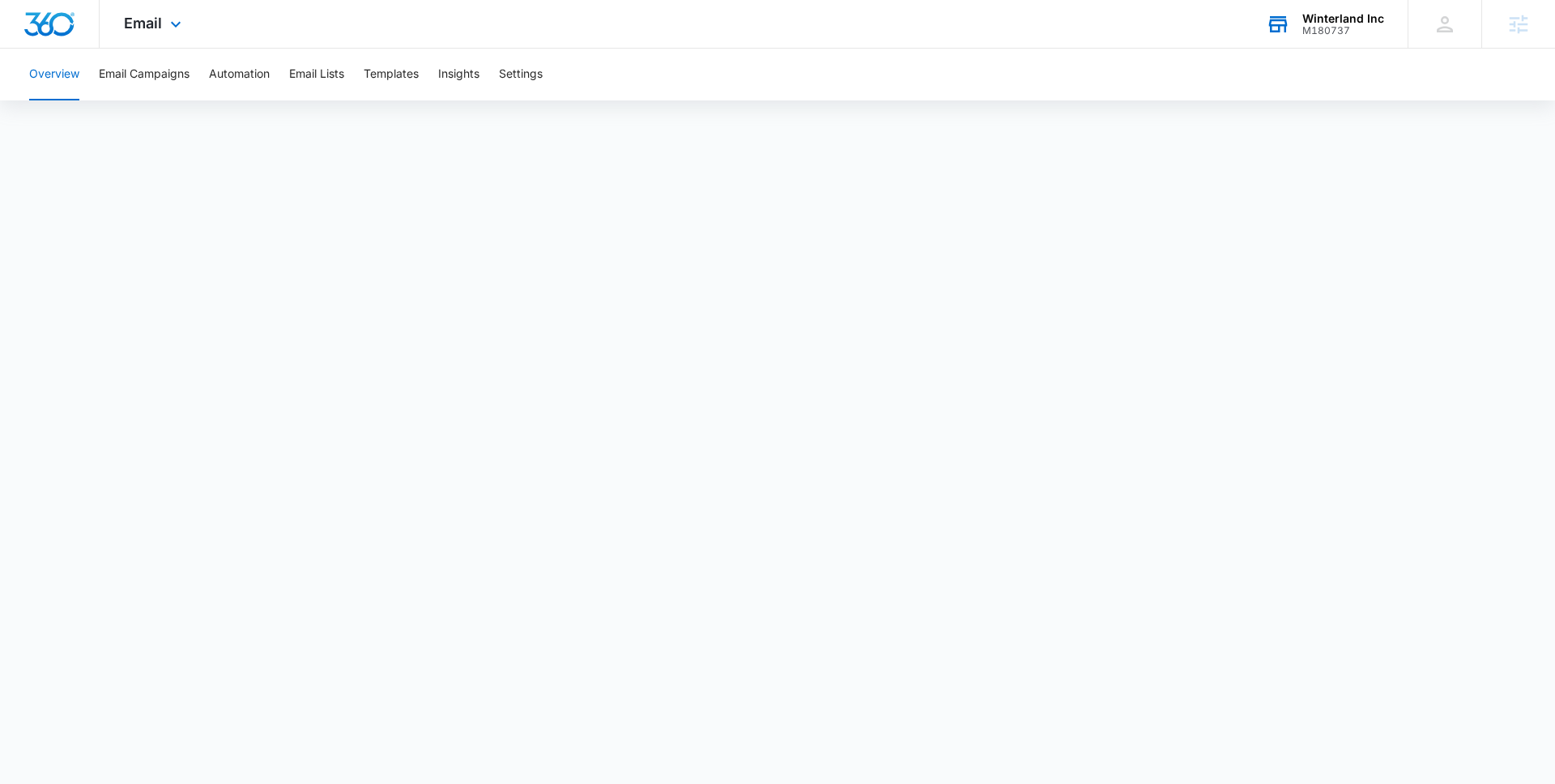
scroll to position [1489, 0]
